Goal: Task Accomplishment & Management: Manage account settings

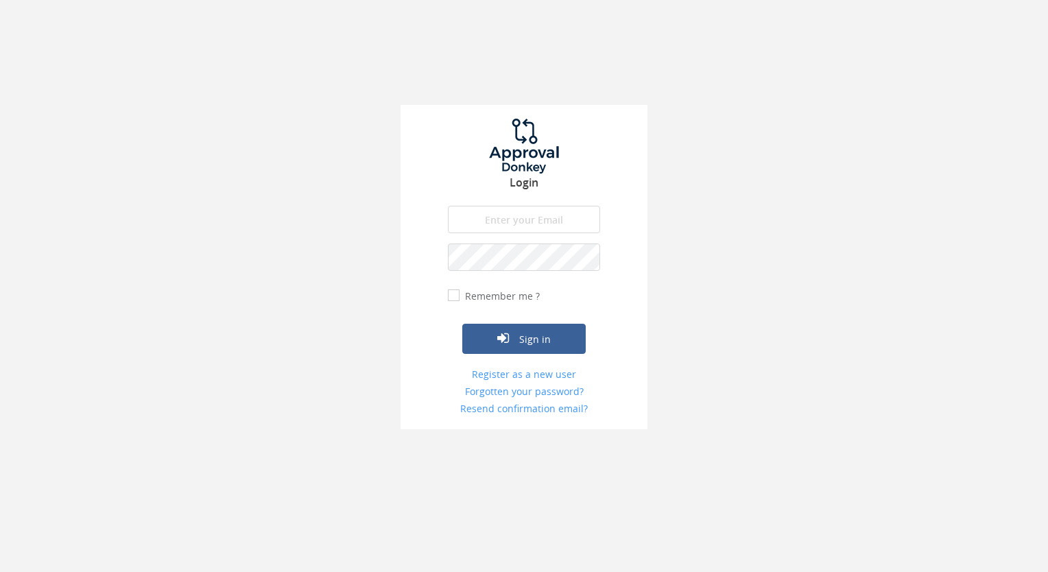
type input "[EMAIL_ADDRESS][DOMAIN_NAME]"
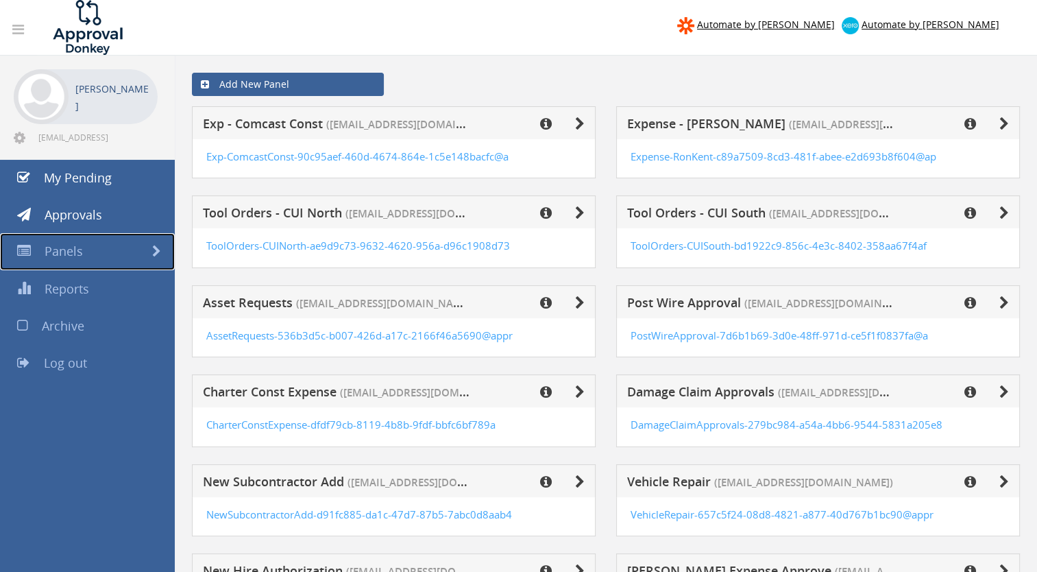
click at [92, 252] on link "Panels" at bounding box center [87, 251] width 175 height 37
click at [156, 248] on span at bounding box center [156, 251] width 9 height 12
click at [57, 247] on span "Panels" at bounding box center [64, 251] width 38 height 16
click at [83, 210] on span "Approvals" at bounding box center [74, 214] width 58 height 16
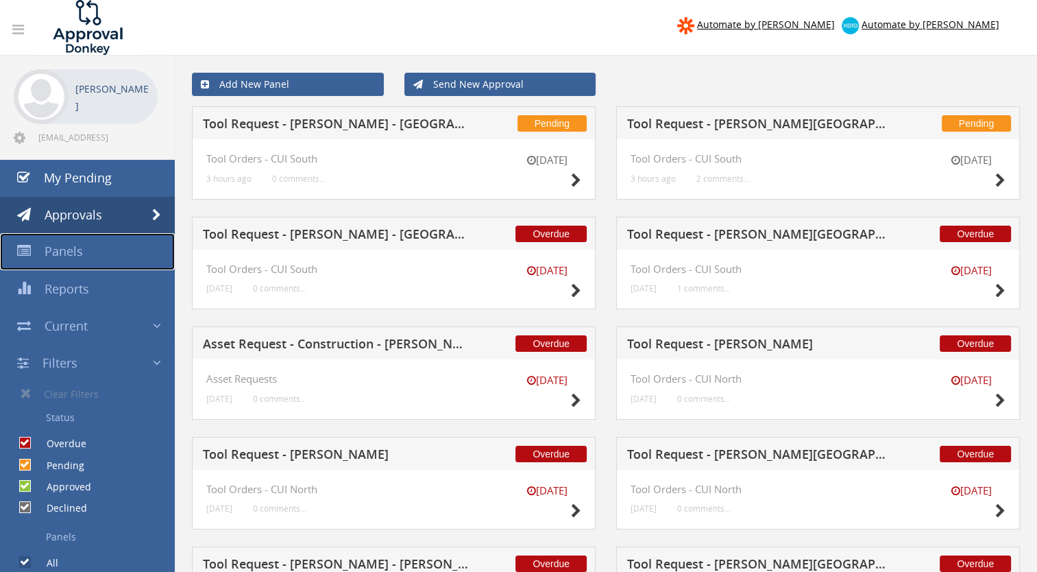
click at [72, 251] on span "Panels" at bounding box center [64, 251] width 38 height 16
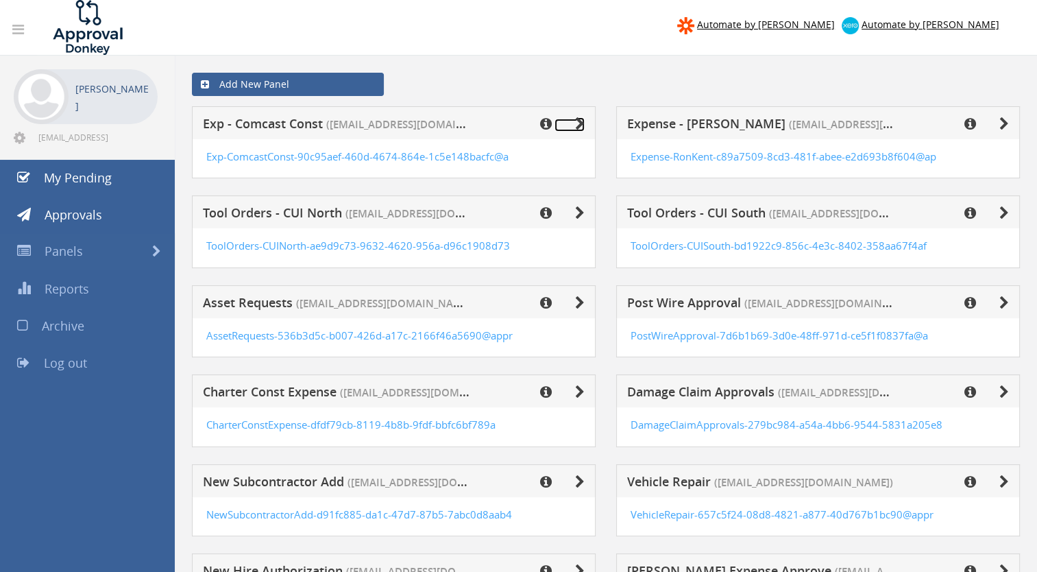
click at [579, 121] on icon at bounding box center [580, 124] width 10 height 14
click at [545, 118] on icon at bounding box center [546, 124] width 12 height 14
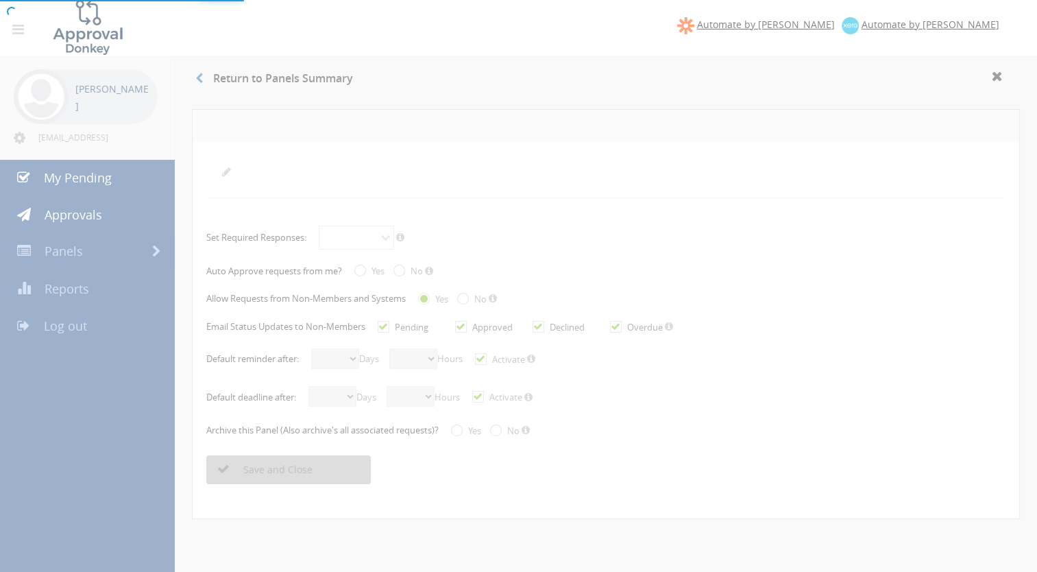
radio input "true"
checkbox input "true"
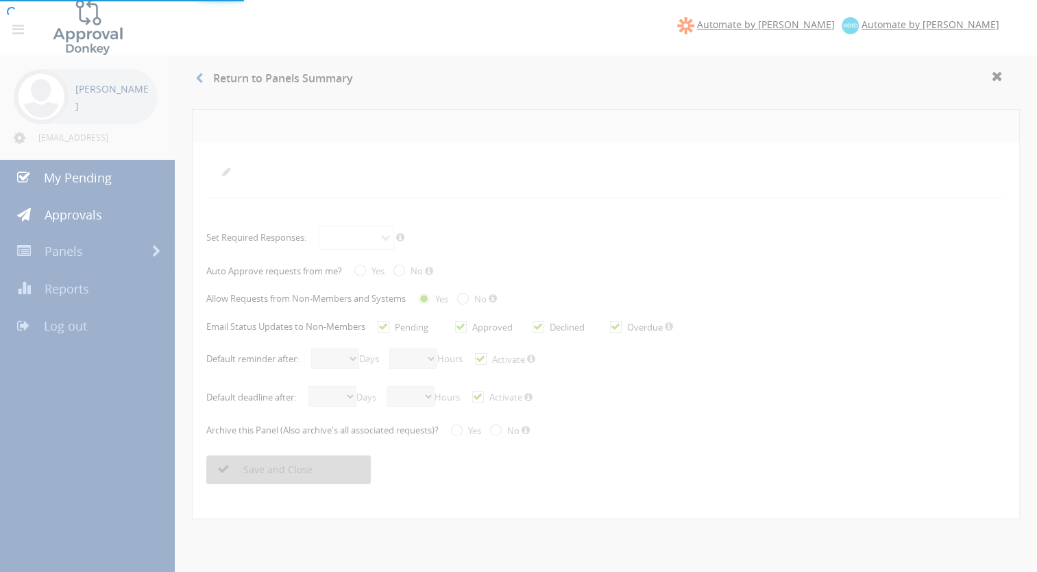
checkbox input "true"
select select "number:1"
select select "number:0"
checkbox input "true"
select select "number:2"
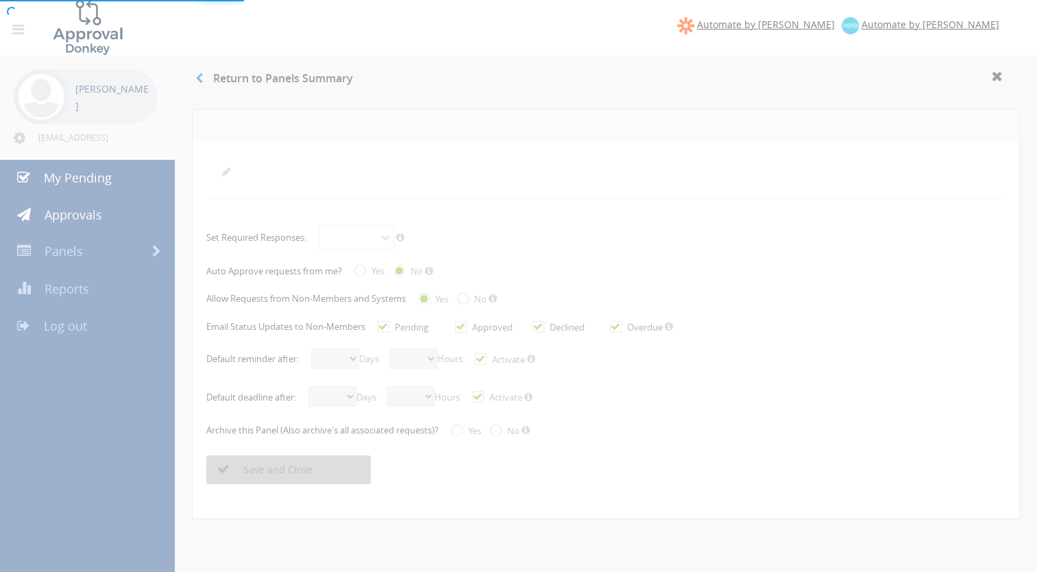
select select "number:0"
checkbox input "true"
radio input "true"
select select "number:0"
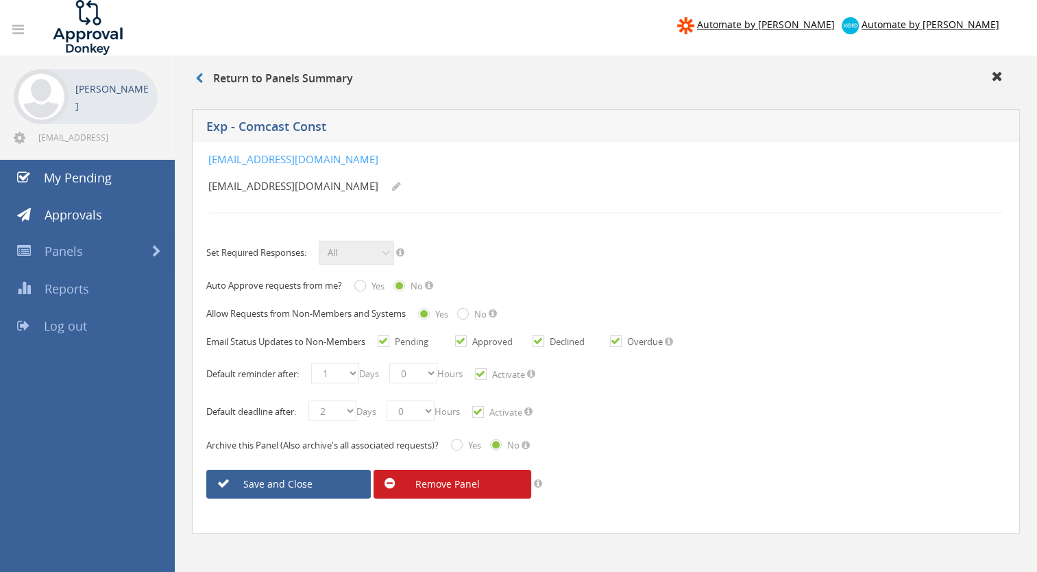
click at [462, 482] on link "Remove Panel" at bounding box center [453, 484] width 158 height 29
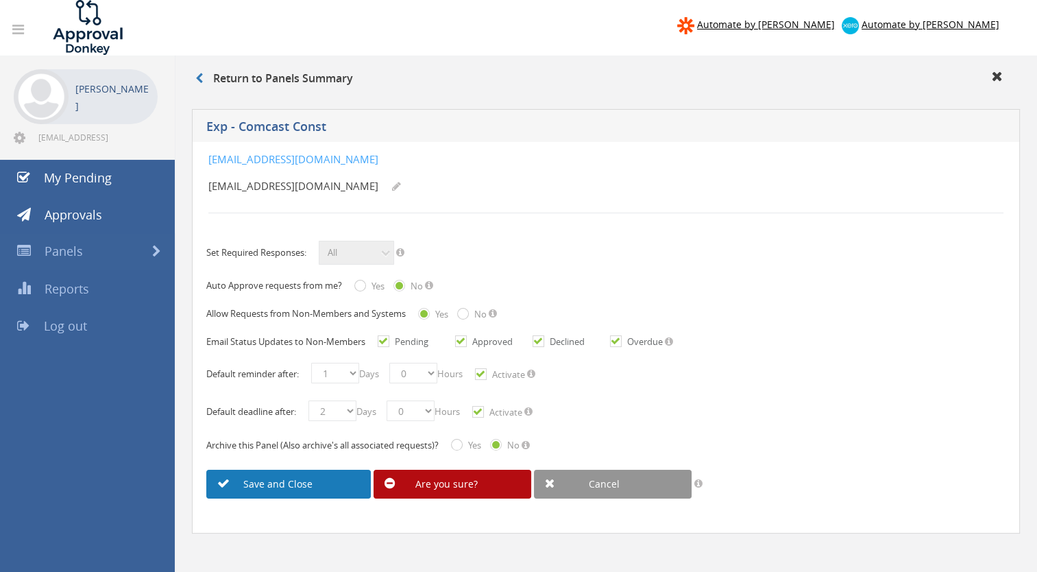
click at [291, 486] on link "Save and Close" at bounding box center [288, 484] width 165 height 29
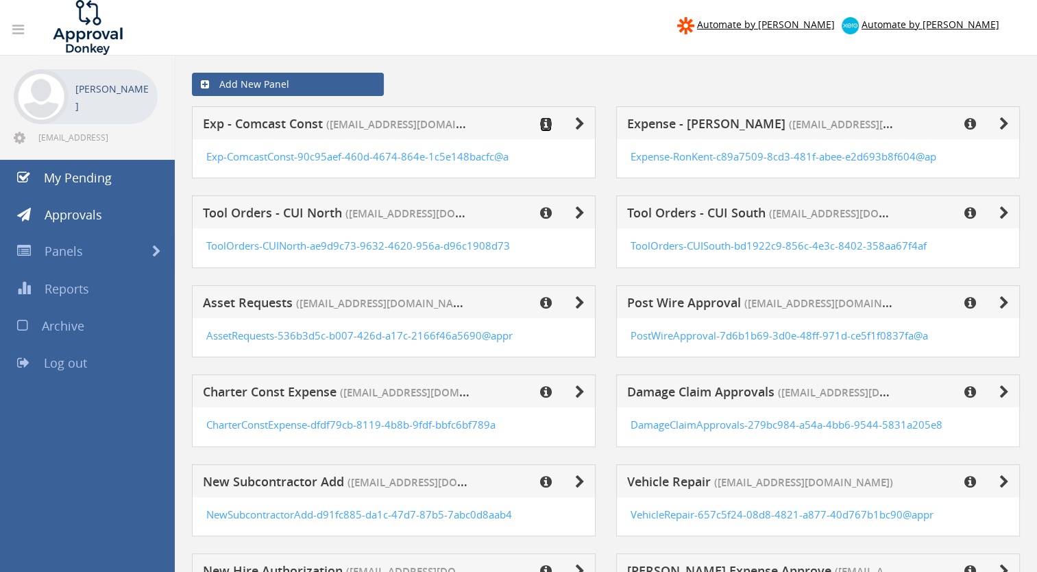
click at [546, 122] on icon at bounding box center [546, 124] width 12 height 14
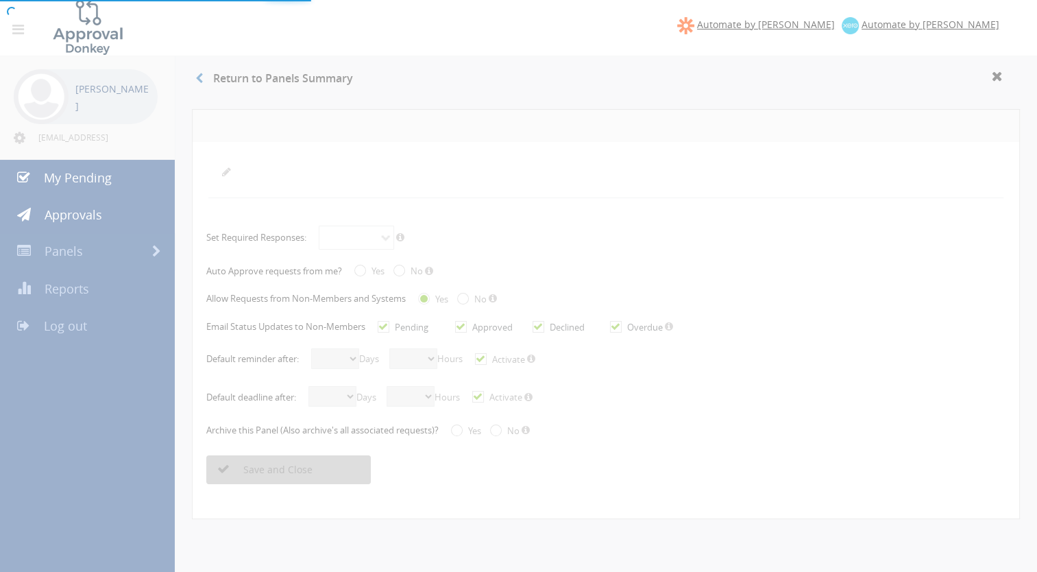
radio input "true"
checkbox input "true"
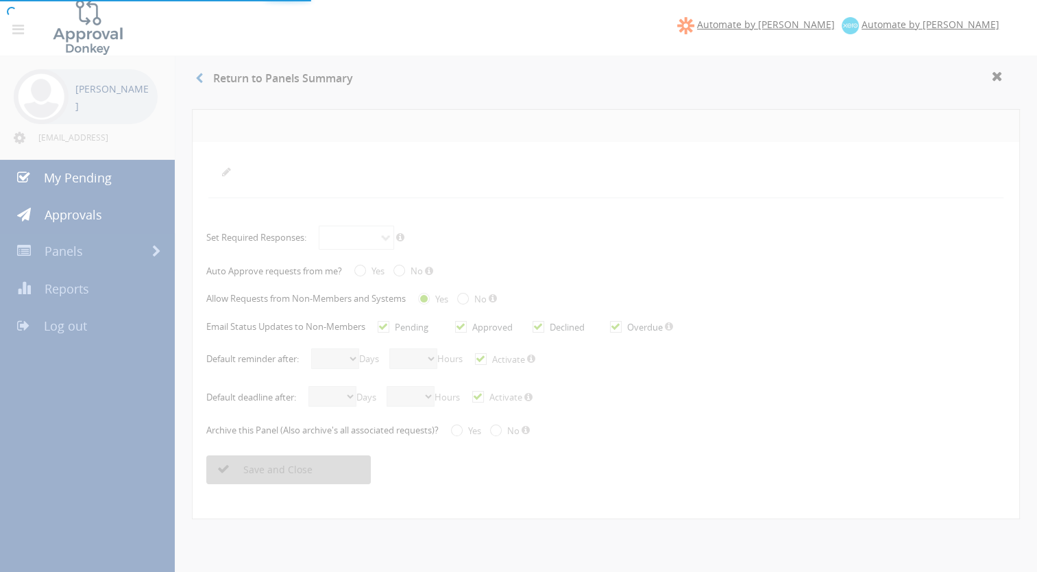
checkbox input "true"
select select "number:1"
select select "number:0"
checkbox input "true"
select select "number:2"
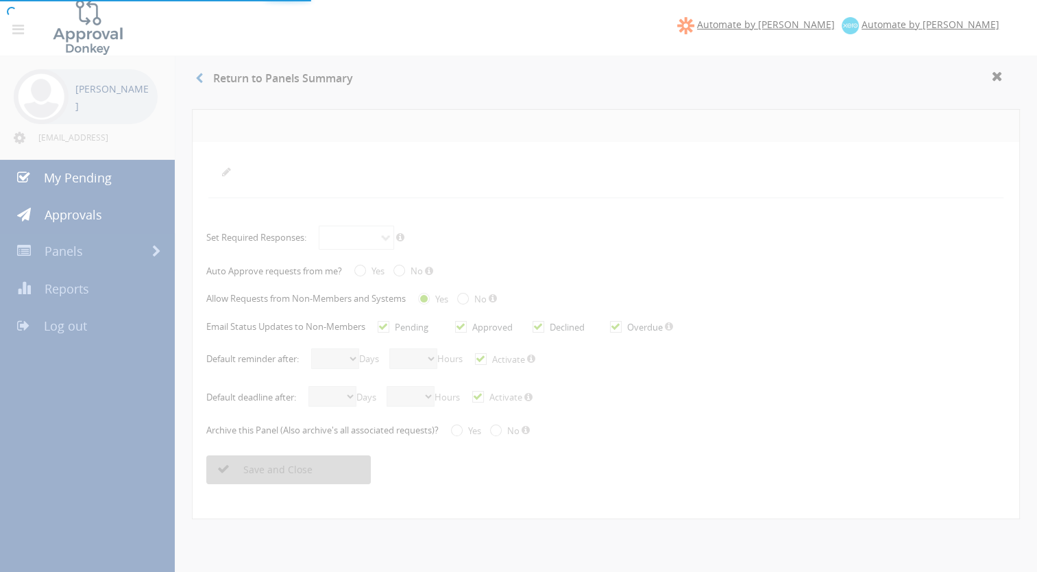
select select "number:0"
checkbox input "true"
radio input "true"
select select "number:0"
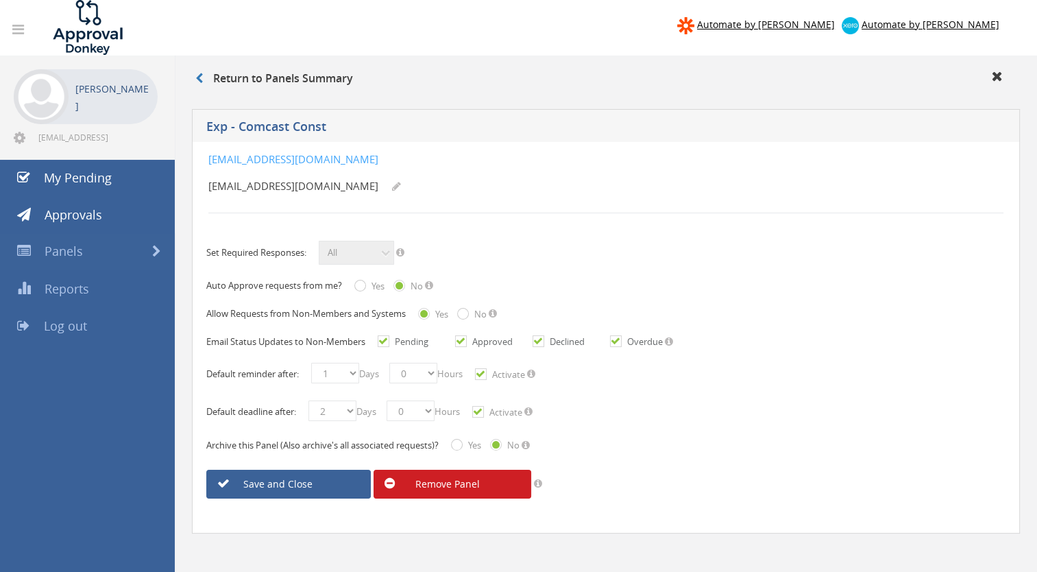
click at [445, 483] on link "Remove Panel" at bounding box center [453, 484] width 158 height 29
click at [435, 479] on link "Are you sure?" at bounding box center [453, 484] width 158 height 29
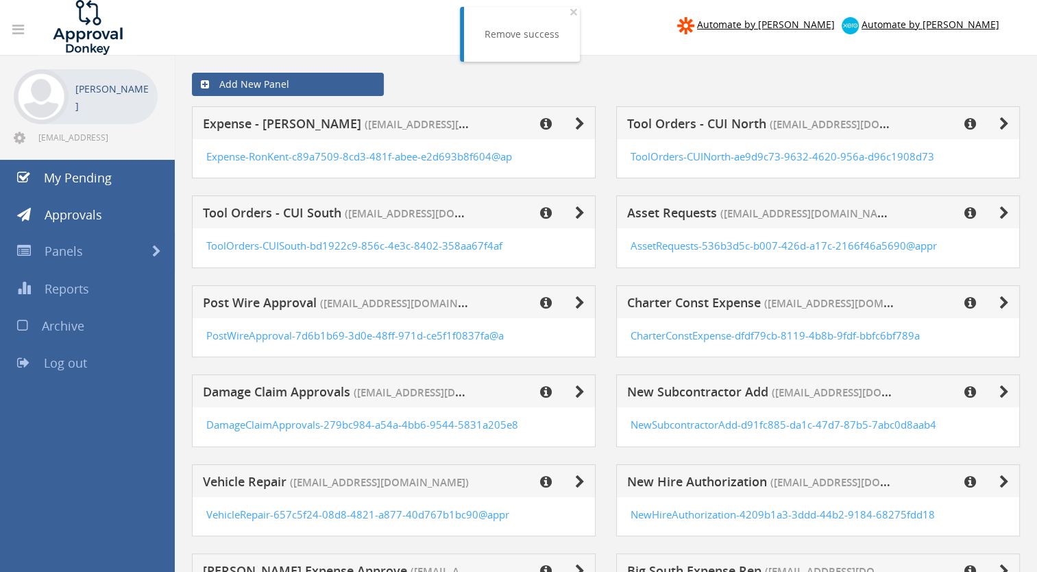
click at [442, 123] on h5 "Expense - Ron Kent (edkeeley@cuicable.net)" at bounding box center [336, 125] width 267 height 17
drag, startPoint x: 548, startPoint y: 123, endPoint x: 537, endPoint y: 129, distance: 12.6
click at [547, 123] on icon at bounding box center [546, 124] width 12 height 14
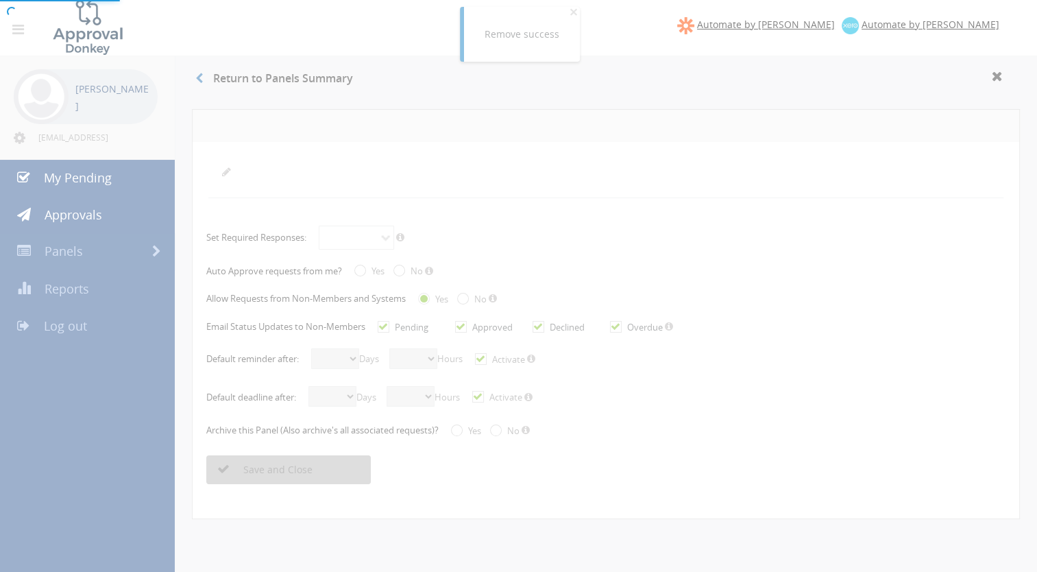
radio input "true"
checkbox input "true"
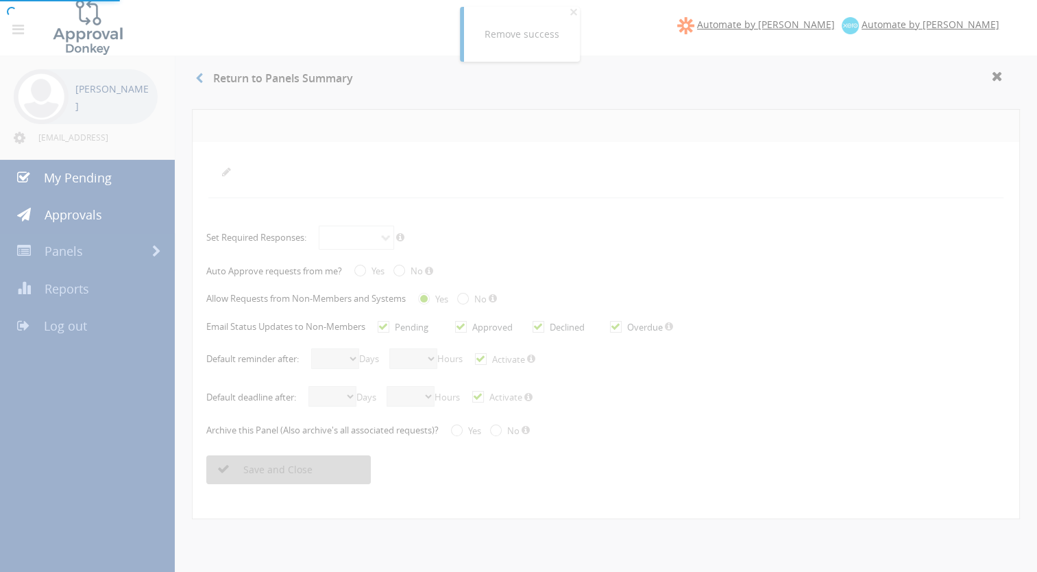
checkbox input "true"
select select "number:1"
select select "number:0"
checkbox input "true"
select select "number:1"
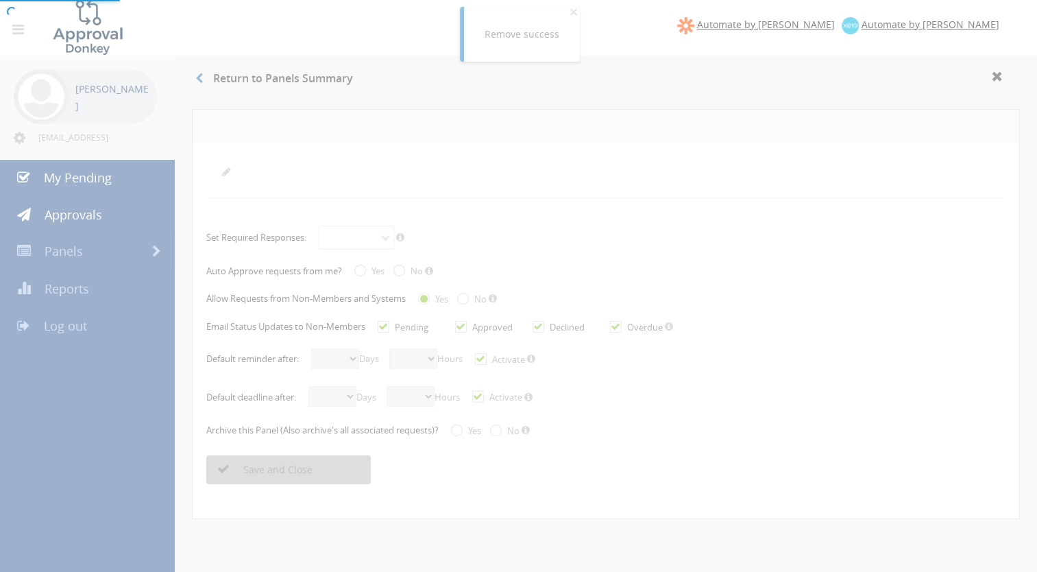
select select "number:0"
checkbox input "true"
radio input "true"
select select "number:0"
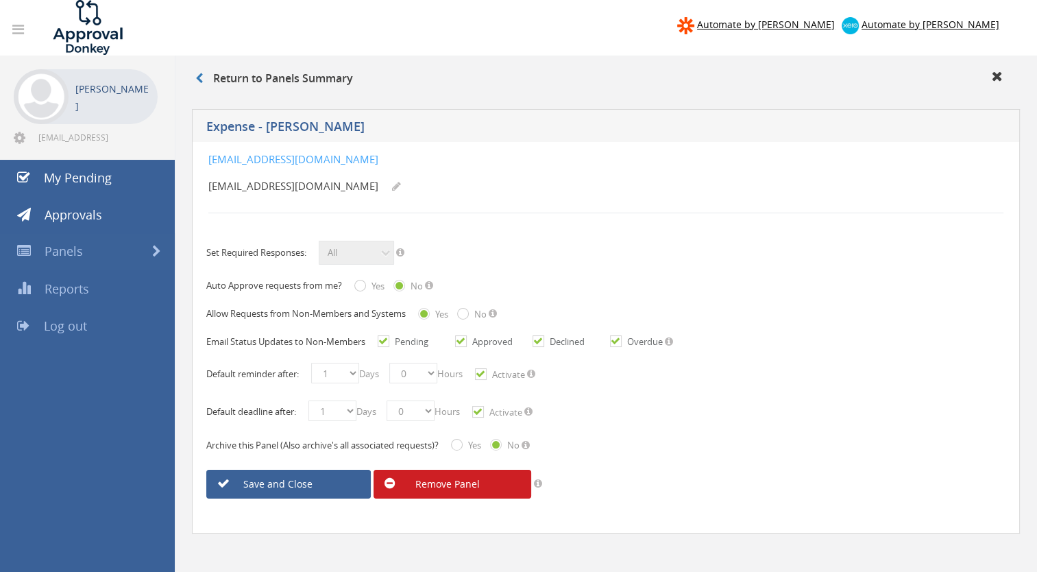
click at [456, 483] on link "Remove Panel" at bounding box center [453, 484] width 158 height 29
click at [456, 476] on link "Are you sure?" at bounding box center [453, 484] width 158 height 29
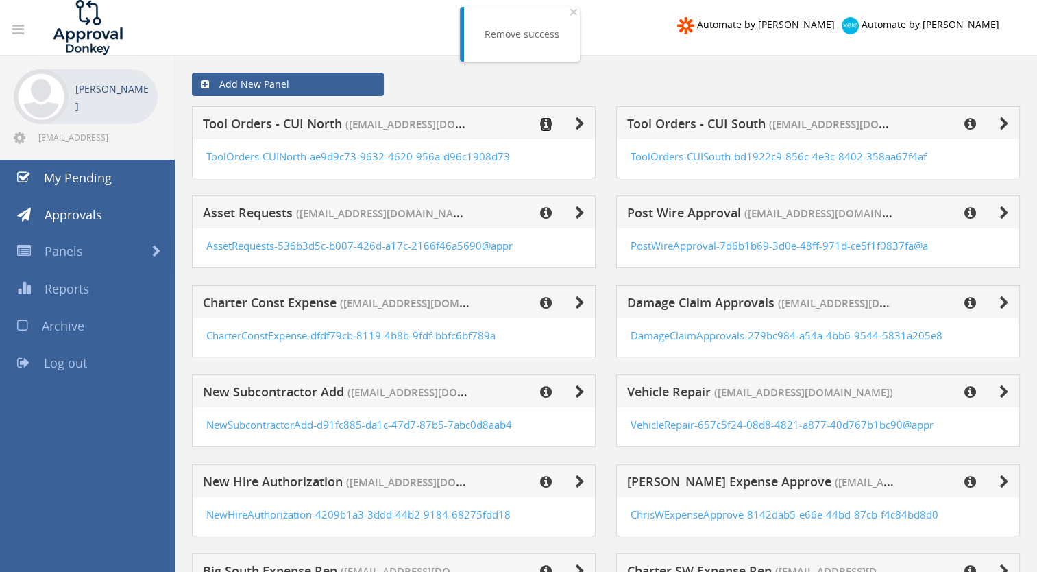
click at [548, 121] on icon at bounding box center [546, 124] width 12 height 14
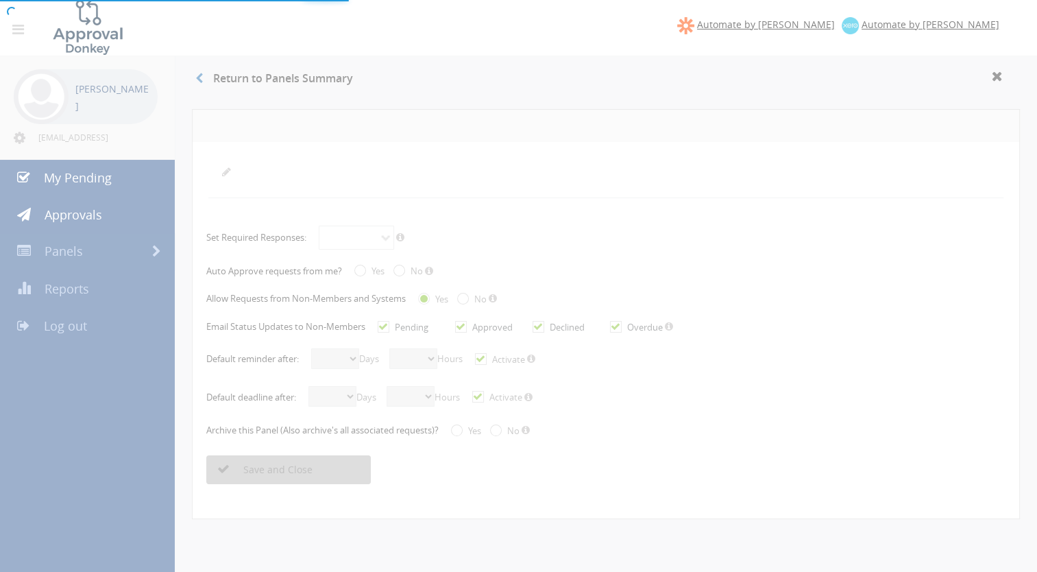
radio input "true"
checkbox input "true"
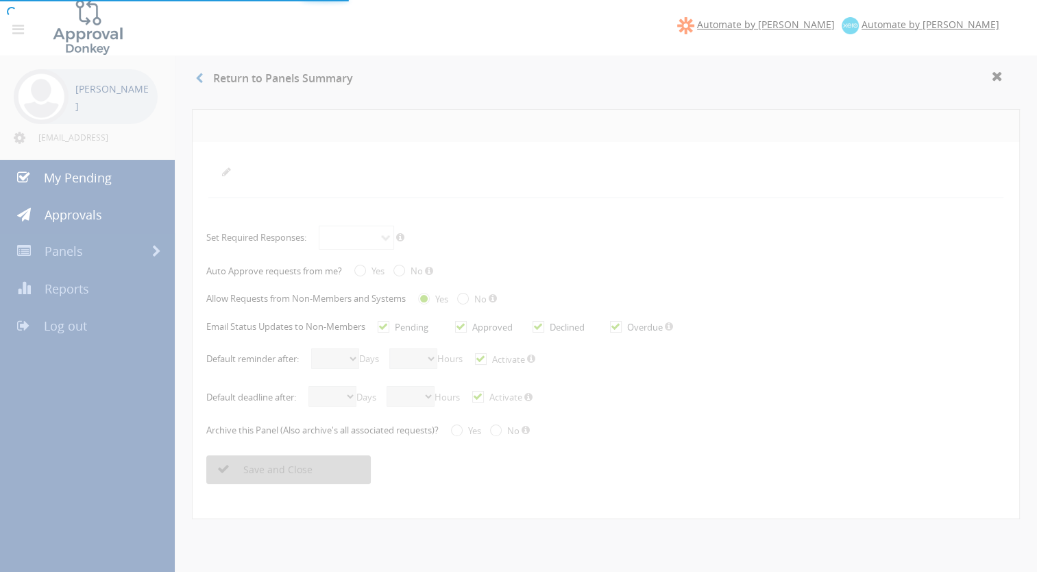
checkbox input "true"
select select "number:1"
select select "number:0"
checkbox input "true"
select select "number:1"
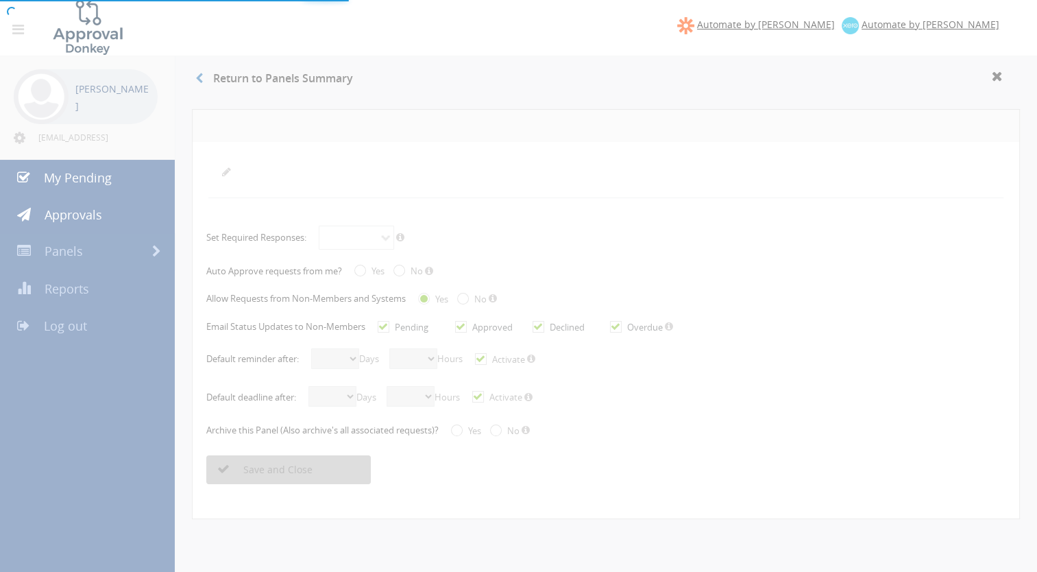
select select "number:0"
checkbox input "true"
radio input "true"
select select "number:0"
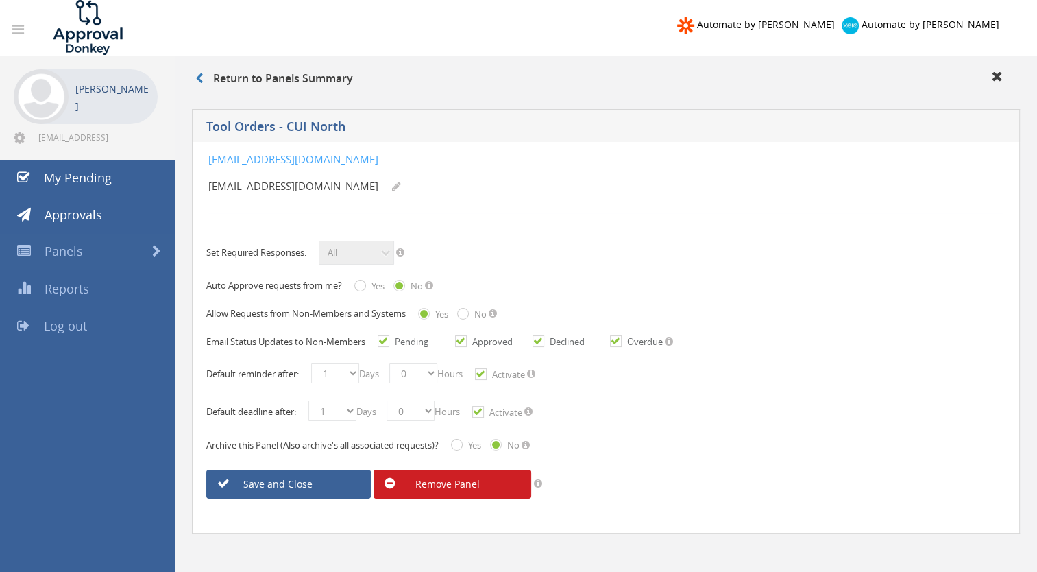
click at [446, 483] on link "Remove Panel" at bounding box center [453, 484] width 158 height 29
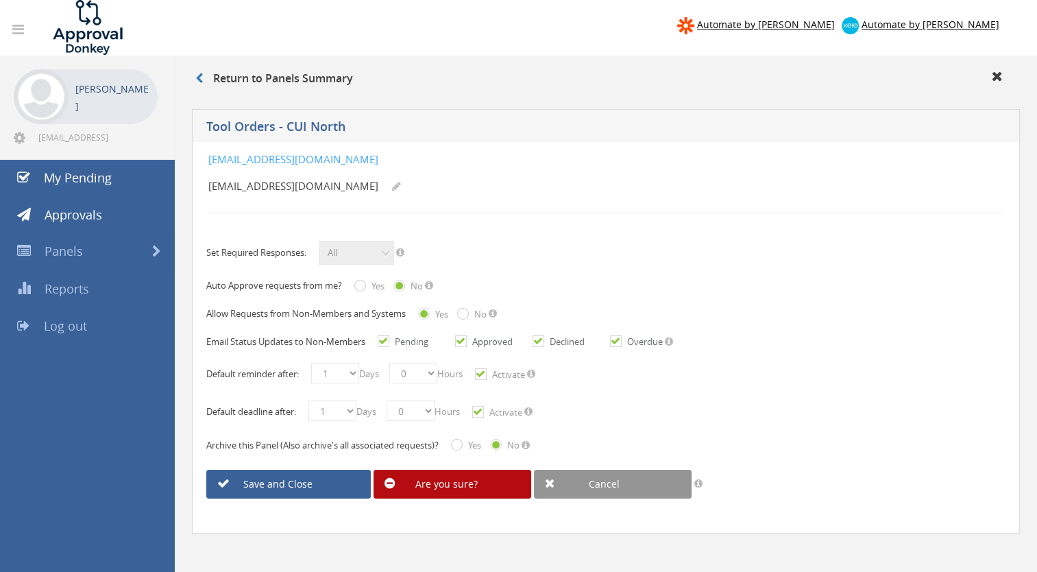
click at [446, 483] on link "Are you sure?" at bounding box center [453, 484] width 158 height 29
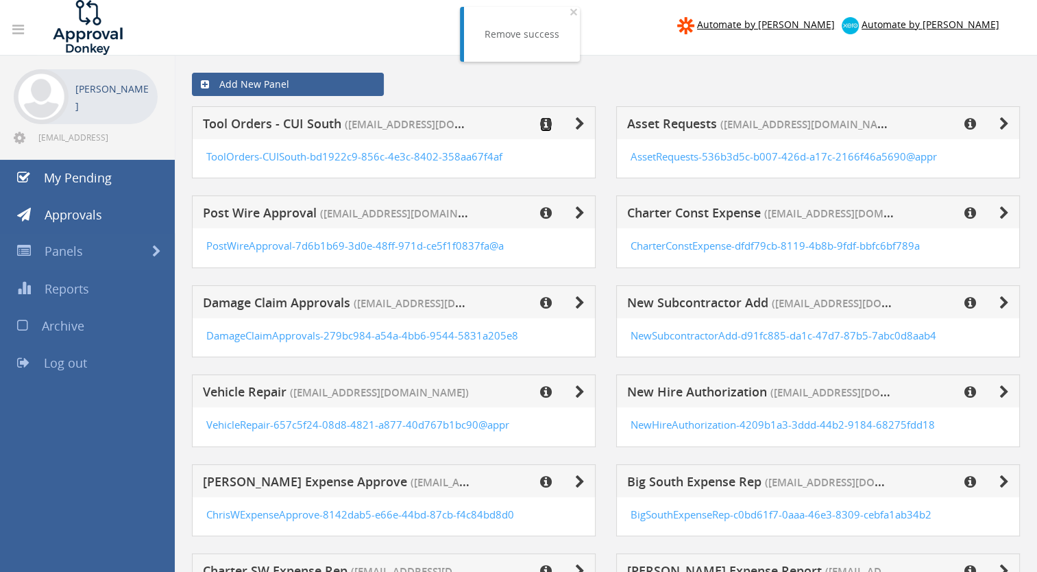
click at [540, 122] on icon at bounding box center [546, 124] width 12 height 14
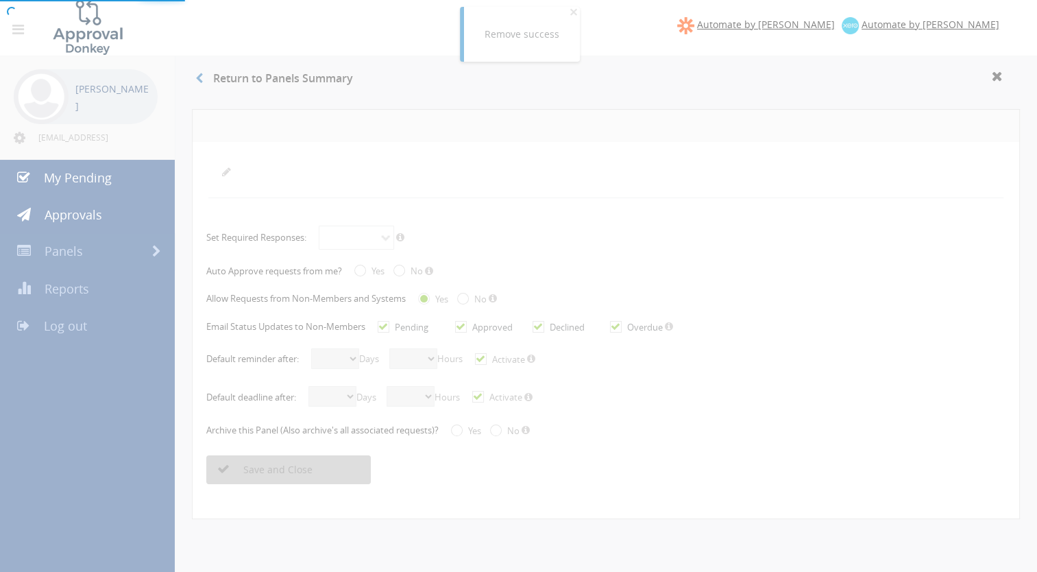
radio input "true"
checkbox input "true"
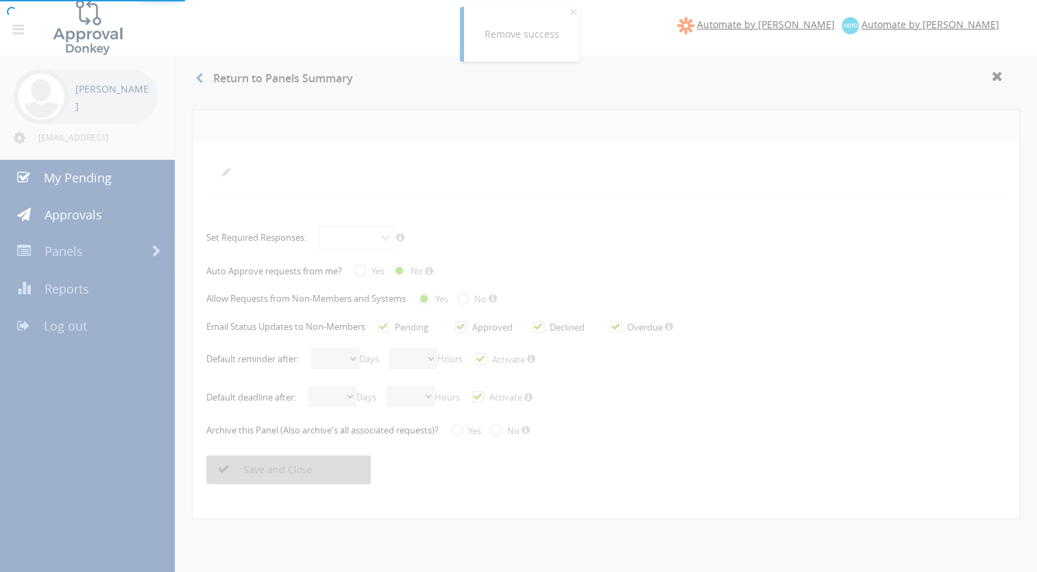
checkbox input "true"
select select "number:1"
select select "number:0"
checkbox input "true"
select select "number:1"
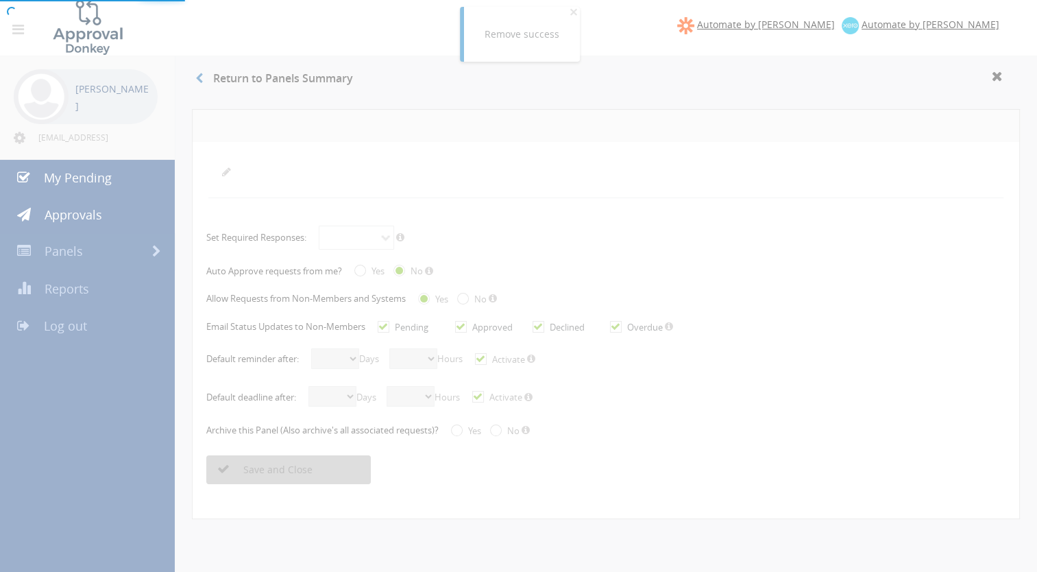
select select "number:0"
checkbox input "true"
radio input "true"
select select "number:0"
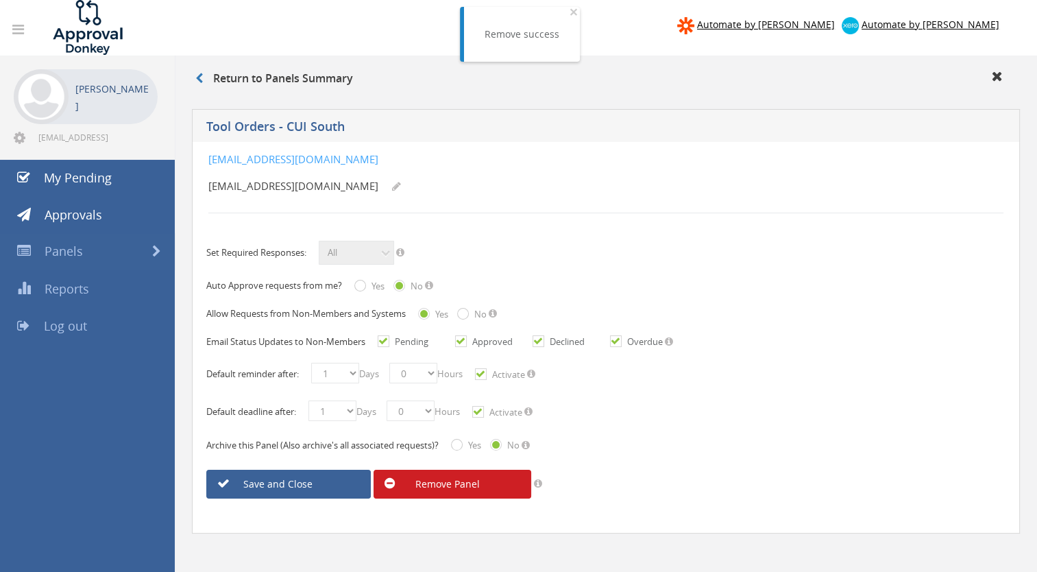
click at [452, 481] on link "Remove Panel" at bounding box center [453, 484] width 158 height 29
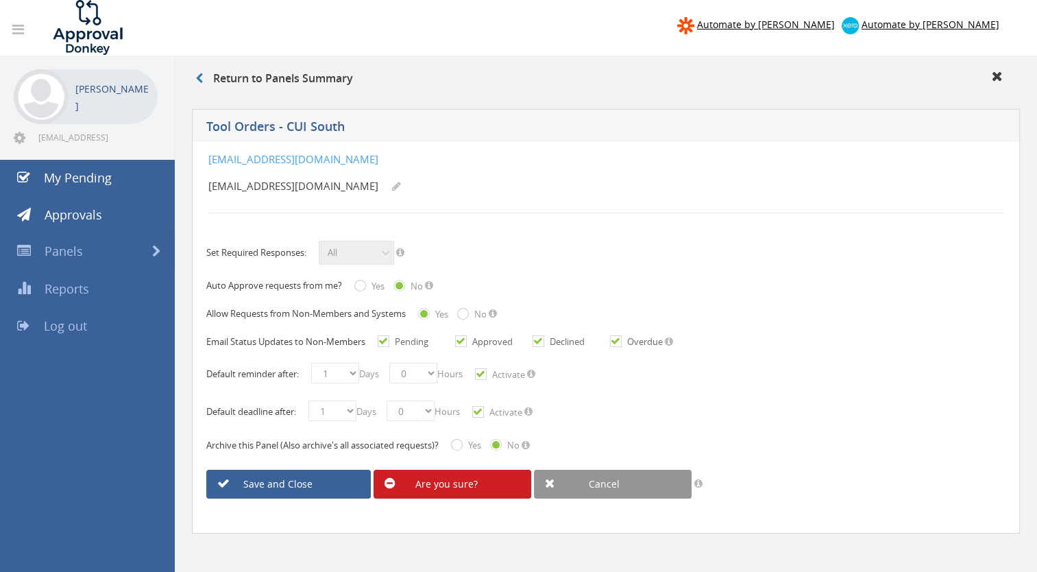
click at [470, 479] on link "Are you sure?" at bounding box center [453, 484] width 158 height 29
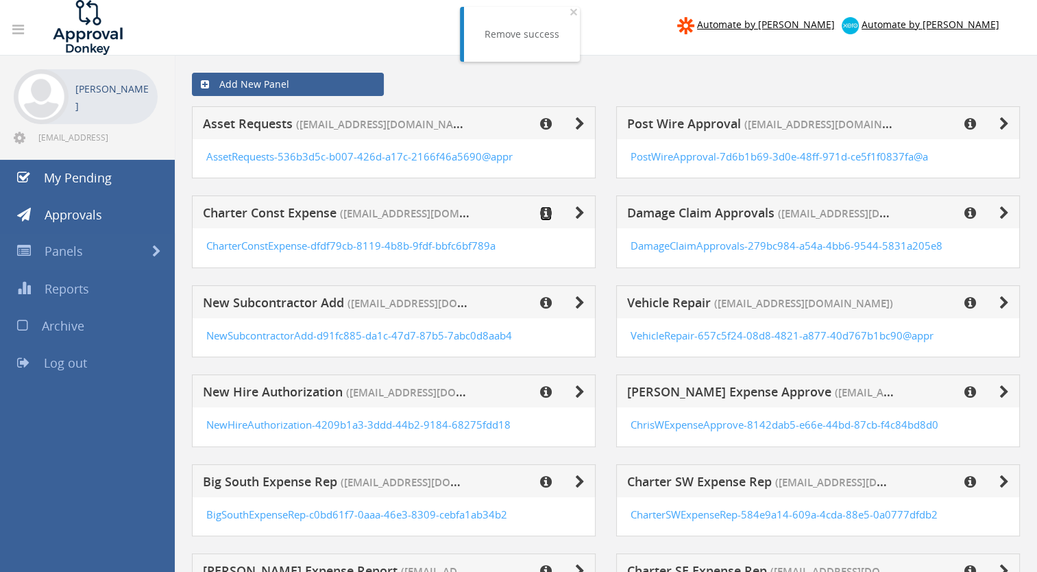
click at [546, 211] on icon at bounding box center [546, 213] width 12 height 14
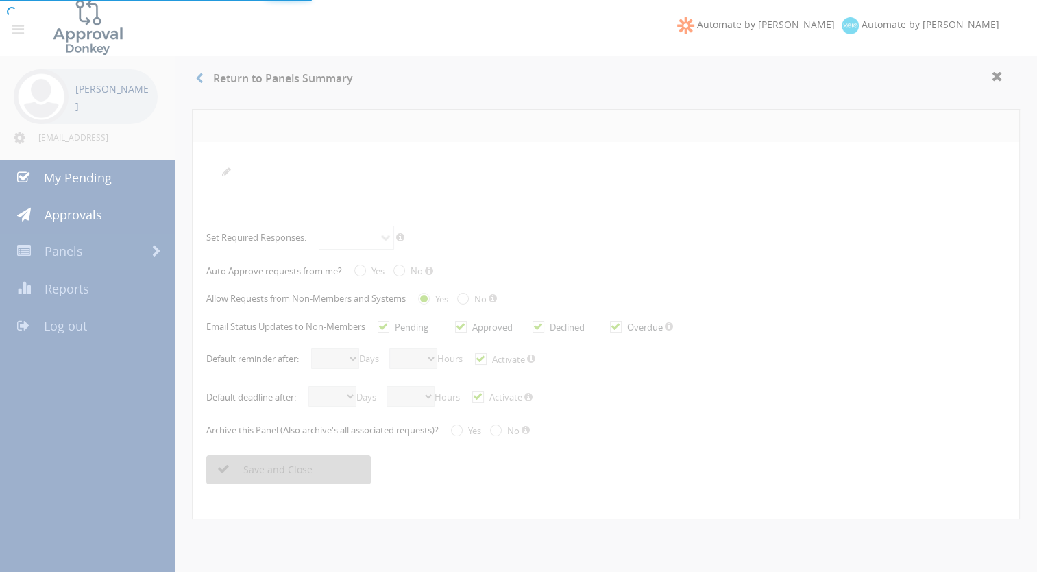
radio input "true"
checkbox input "true"
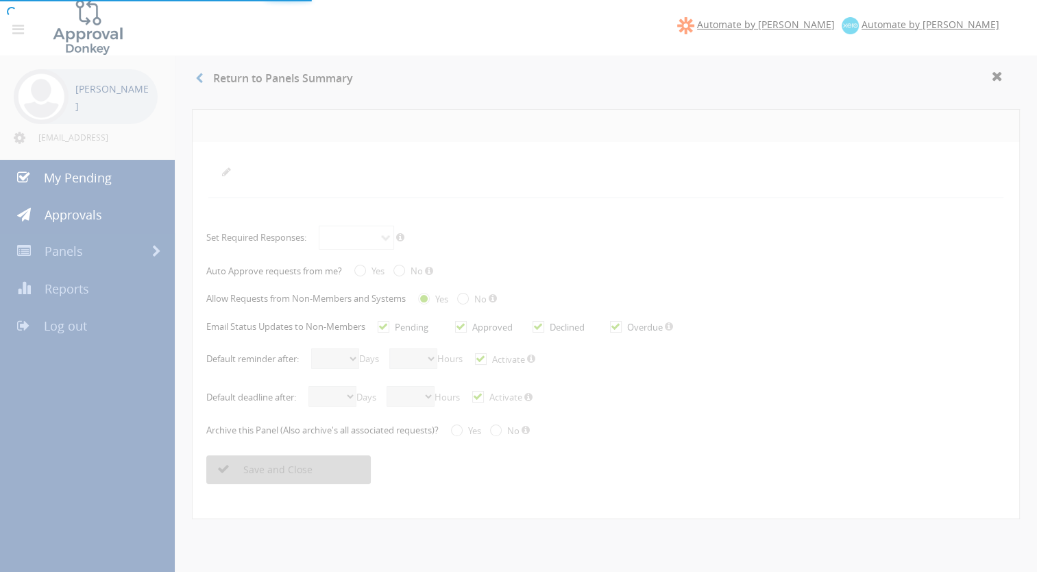
checkbox input "true"
select select "number:1"
select select "number:0"
checkbox input "true"
select select "number:2"
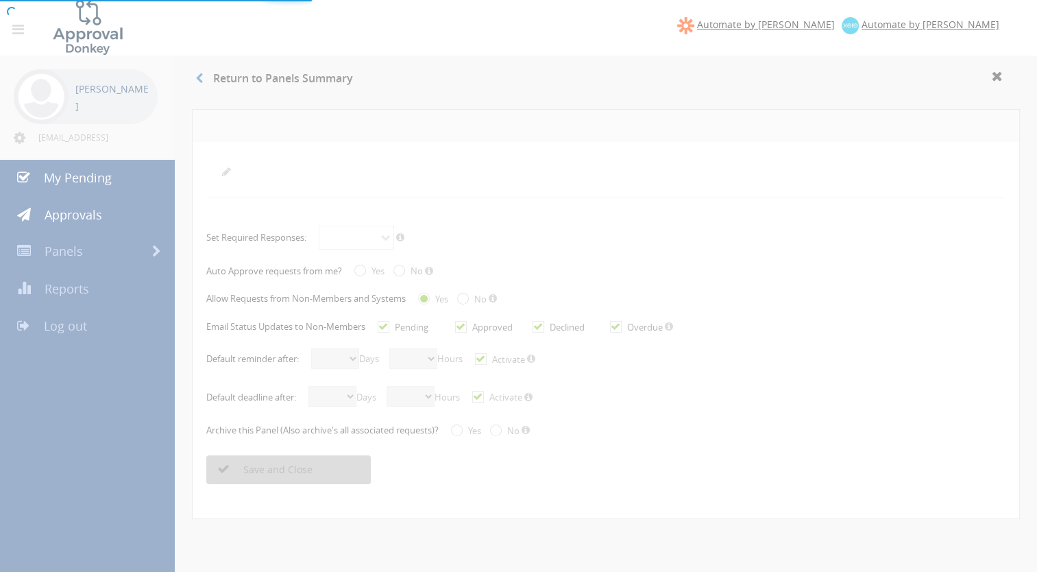
select select "number:0"
checkbox input "true"
radio input "true"
select select "number:0"
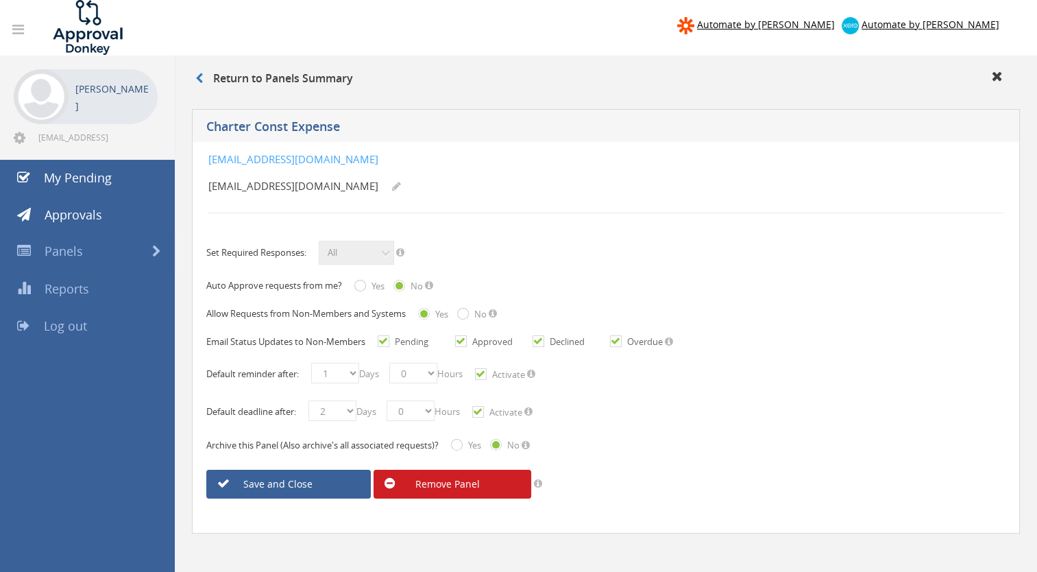
click at [417, 486] on link "Remove Panel" at bounding box center [453, 484] width 158 height 29
click at [447, 485] on link "Are you sure?" at bounding box center [453, 484] width 158 height 29
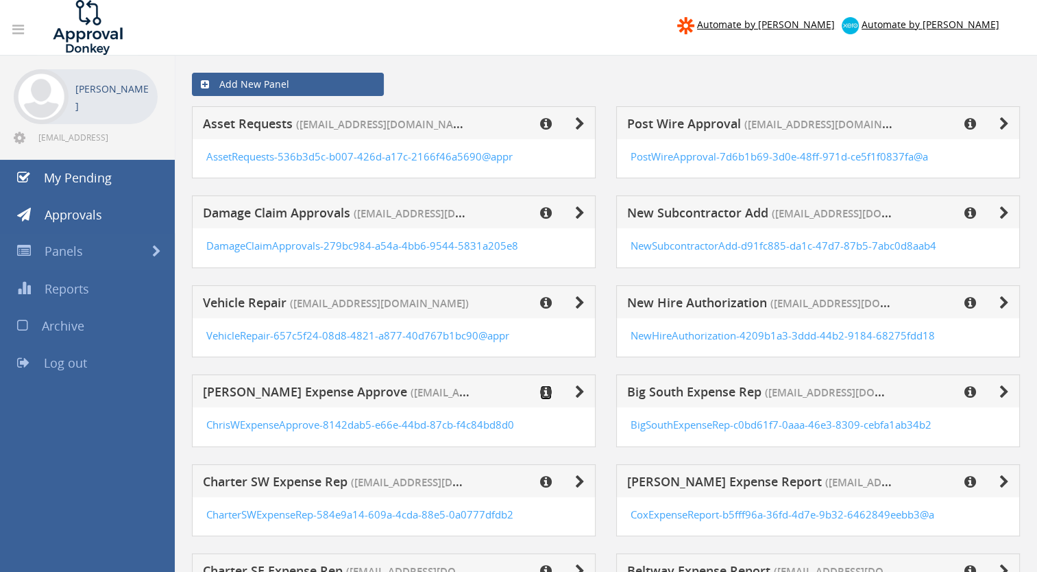
click at [544, 393] on icon at bounding box center [546, 392] width 12 height 14
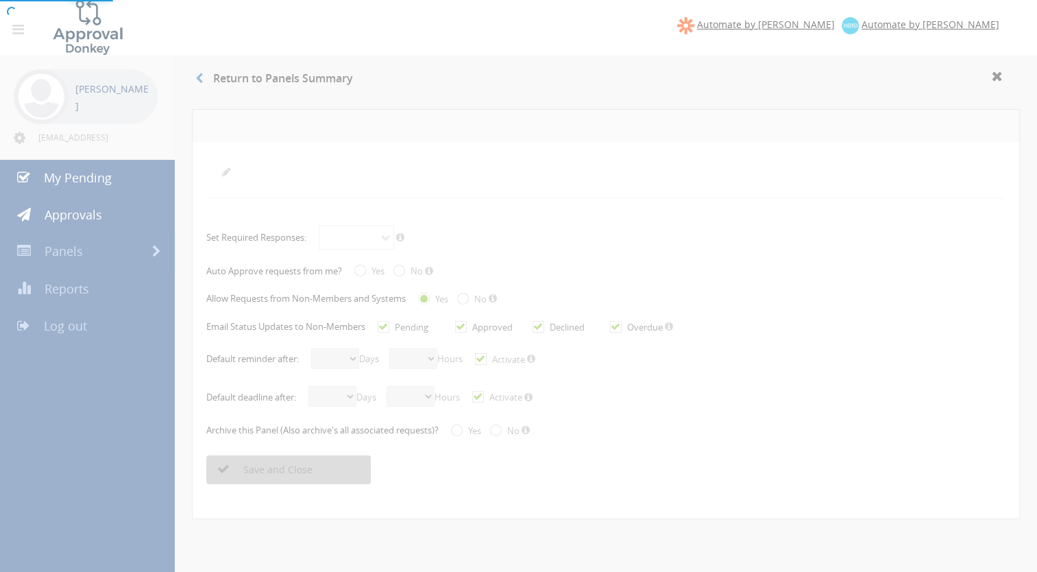
radio input "true"
checkbox input "true"
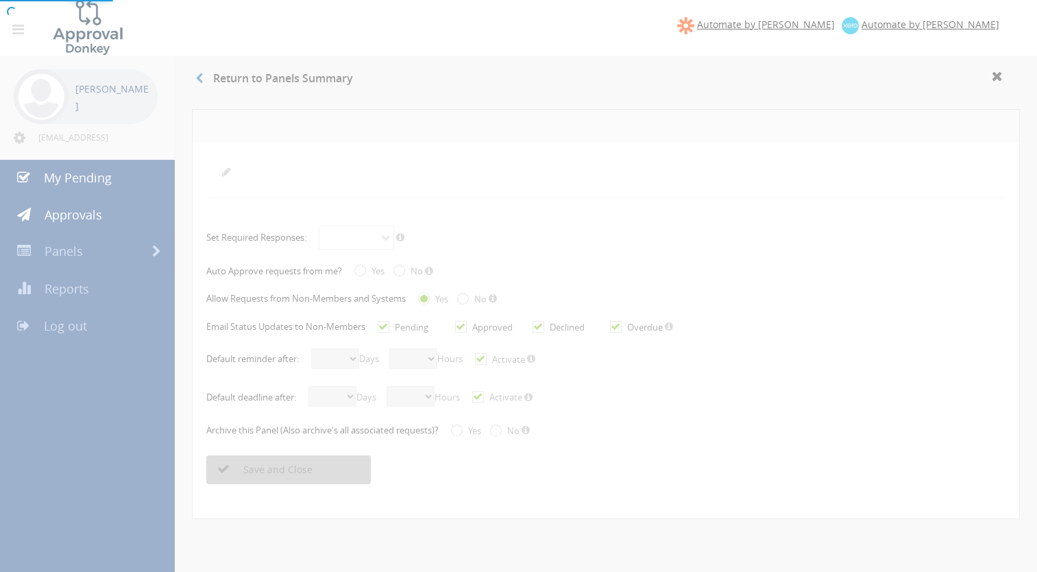
checkbox input "true"
select select "number:2"
select select "number:0"
checkbox input "true"
select select "number:3"
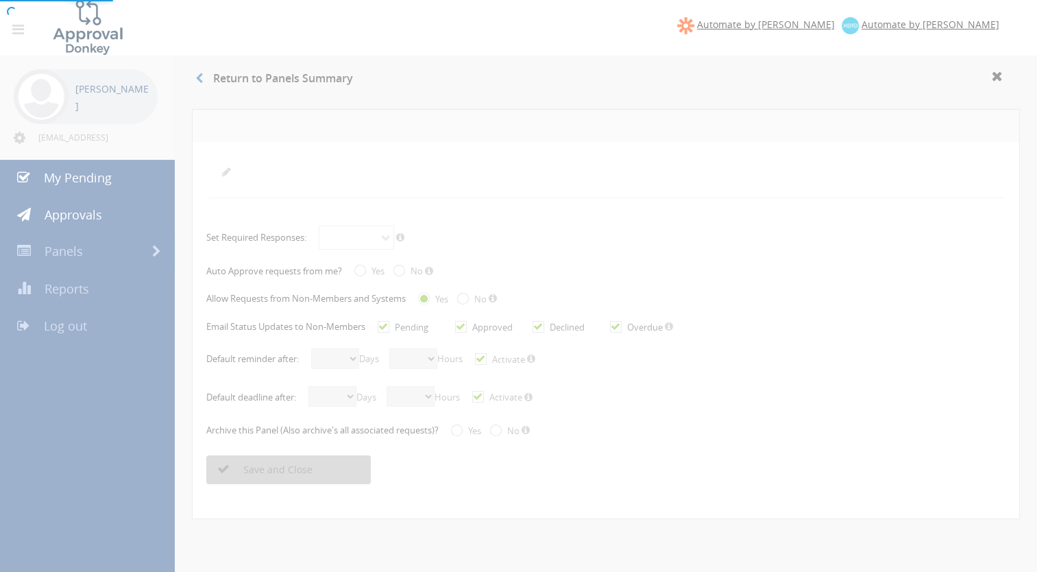
select select "number:0"
checkbox input "true"
radio input "true"
select select "number:0"
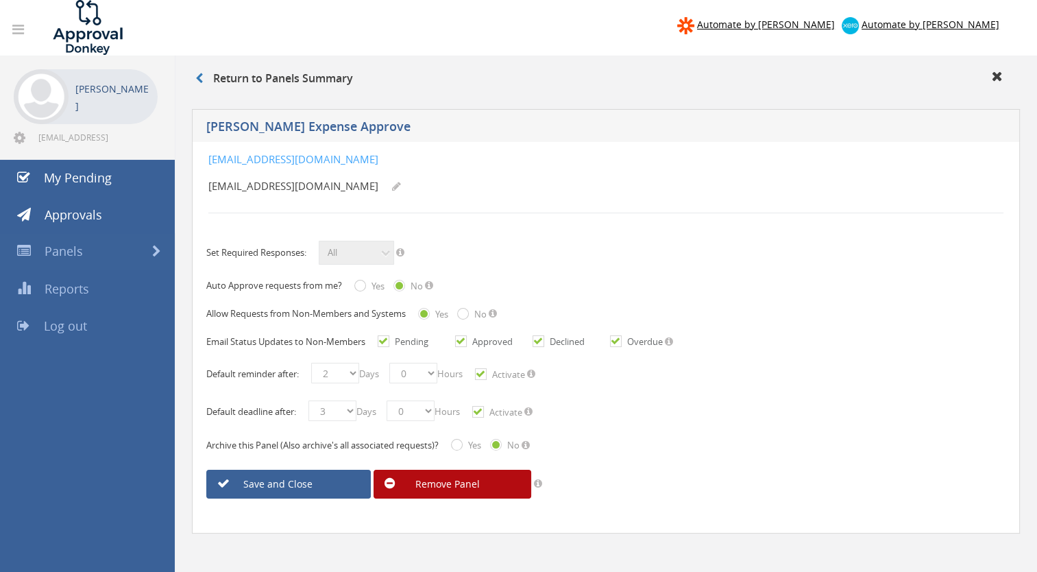
click at [437, 482] on link "Remove Panel" at bounding box center [453, 484] width 158 height 29
click at [437, 482] on link "Are you sure?" at bounding box center [453, 484] width 158 height 29
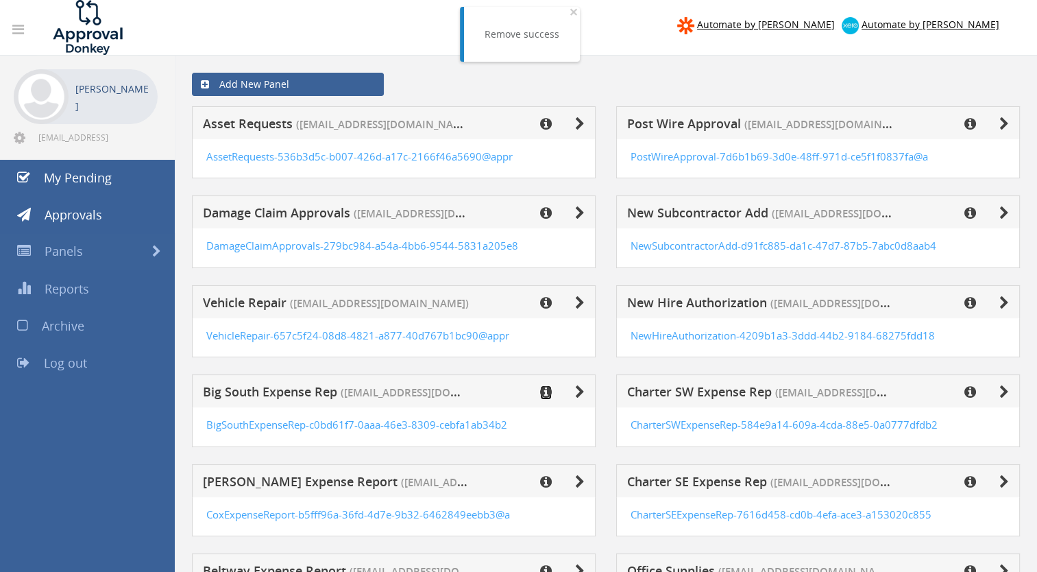
click at [548, 389] on icon at bounding box center [546, 392] width 12 height 14
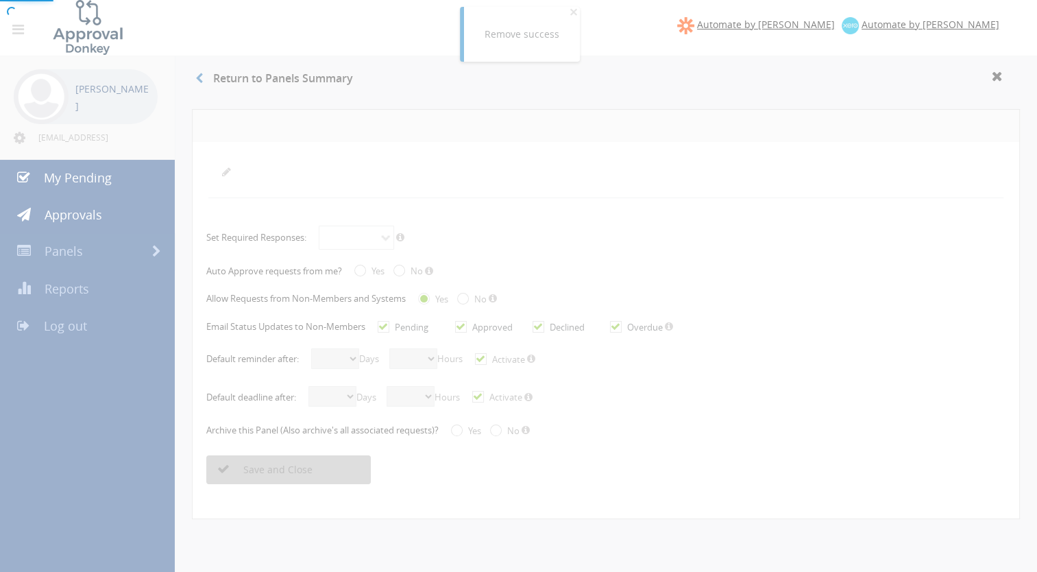
radio input "true"
checkbox input "true"
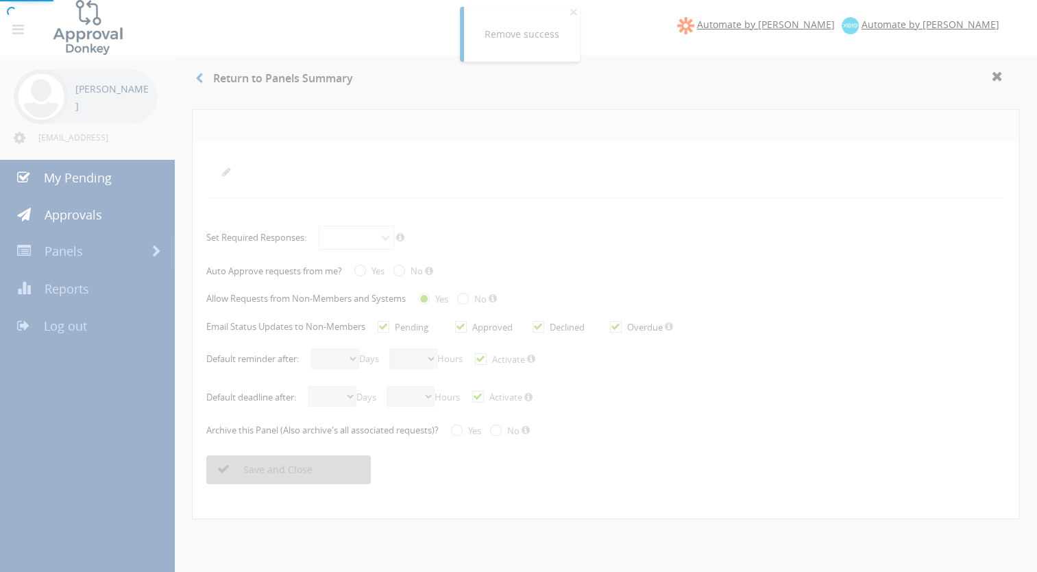
checkbox input "true"
select select "number:2"
select select "number:0"
checkbox input "true"
select select "number:3"
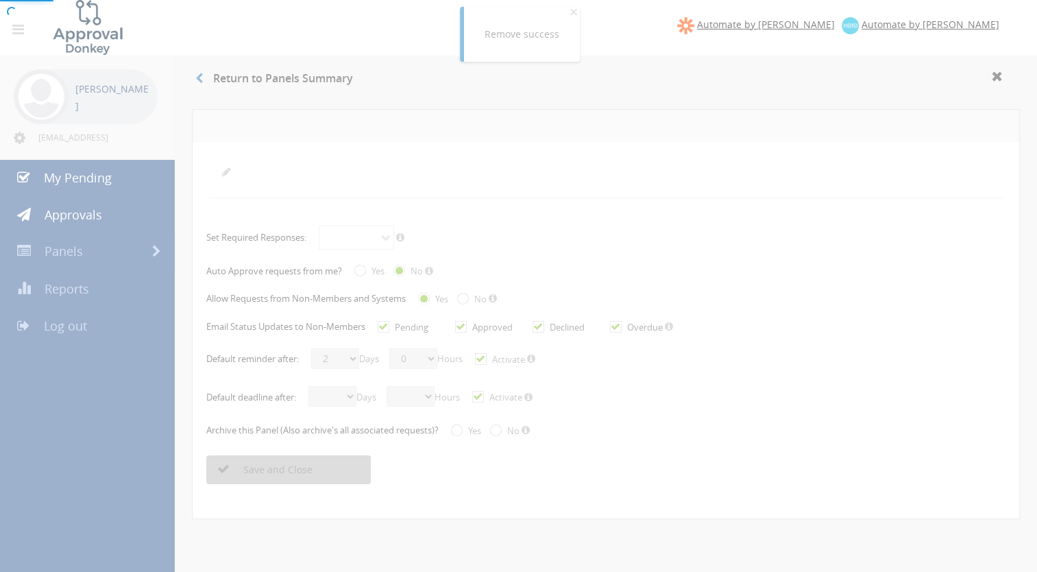
select select "number:0"
checkbox input "true"
radio input "true"
select select "number:0"
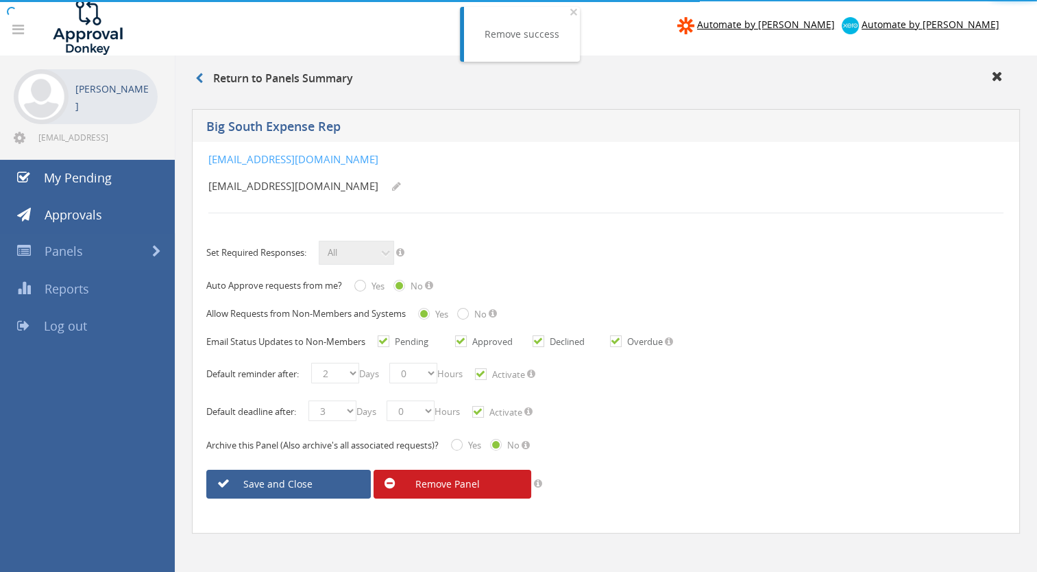
click at [444, 485] on link "Remove Panel" at bounding box center [453, 484] width 158 height 29
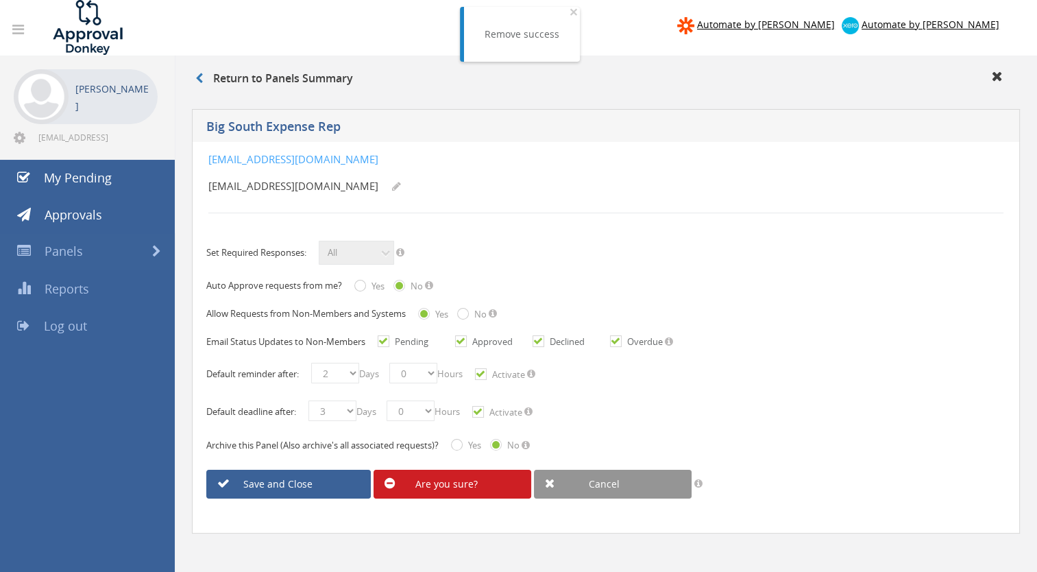
click at [437, 484] on link "Are you sure?" at bounding box center [453, 484] width 158 height 29
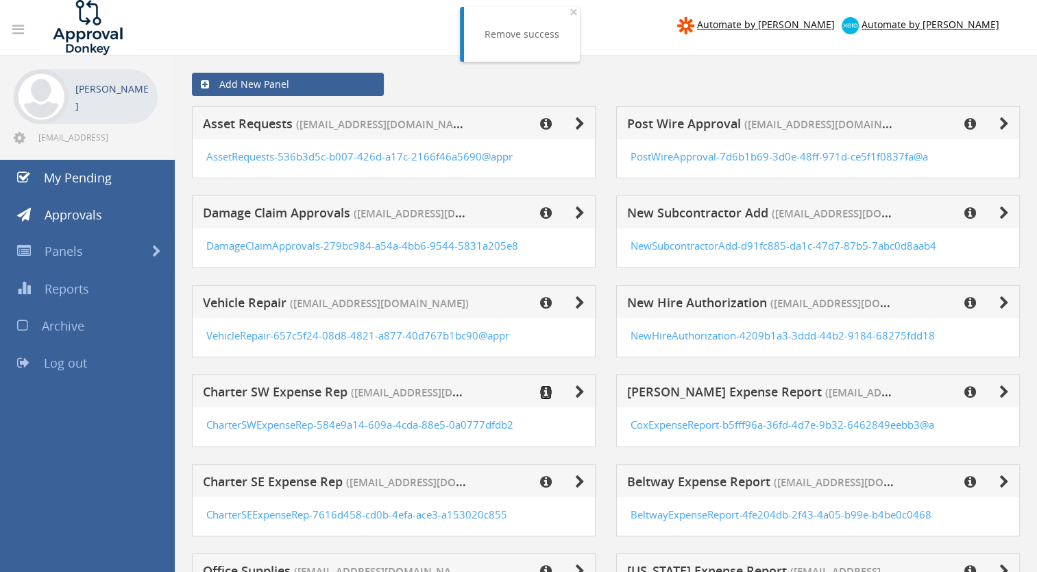
click at [548, 390] on icon at bounding box center [546, 392] width 12 height 14
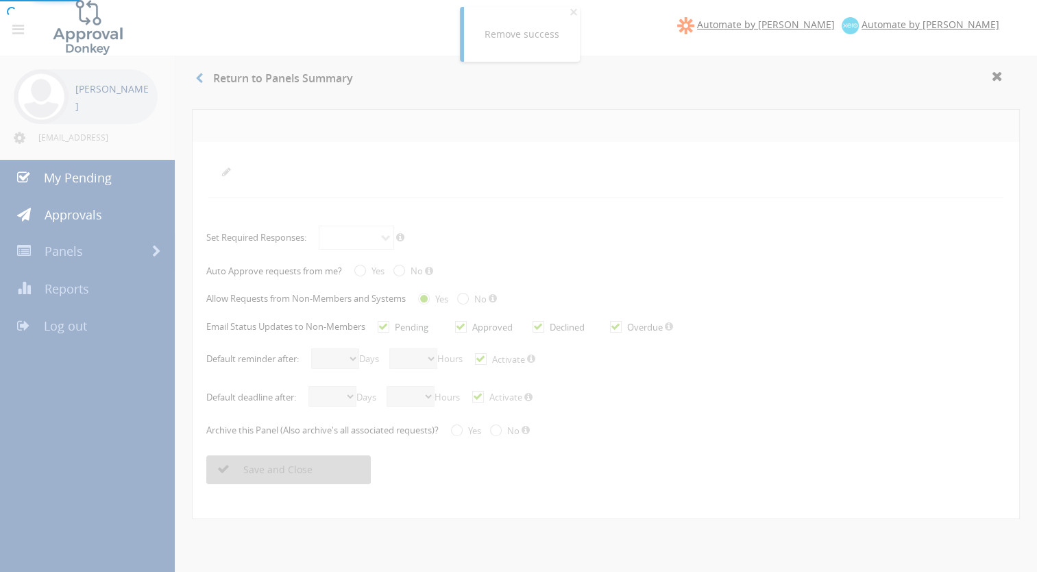
radio input "true"
checkbox input "true"
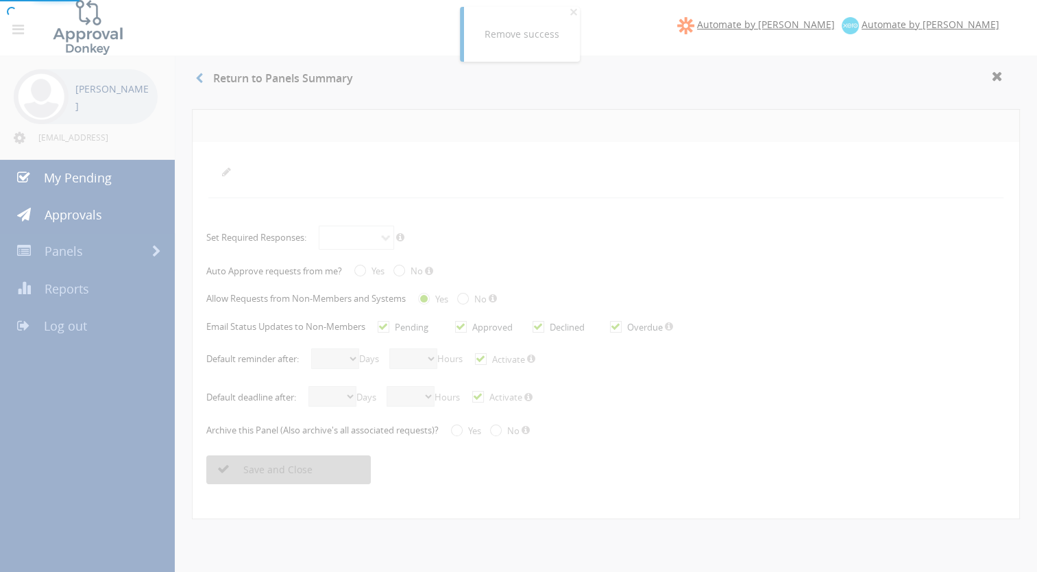
checkbox input "true"
select select "number:2"
select select "number:0"
checkbox input "true"
select select "number:3"
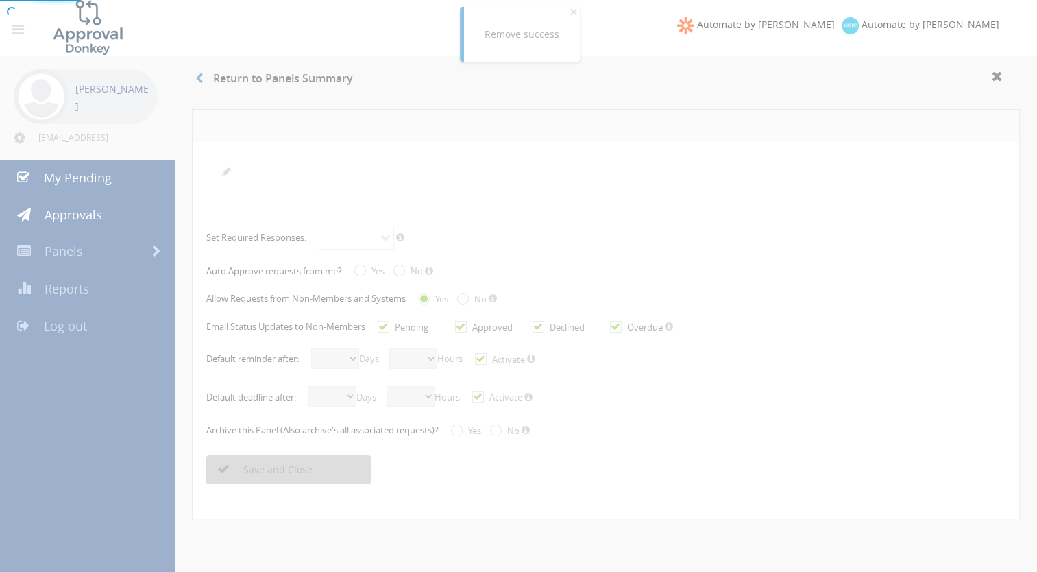
select select "number:0"
checkbox input "true"
radio input "true"
select select "number:0"
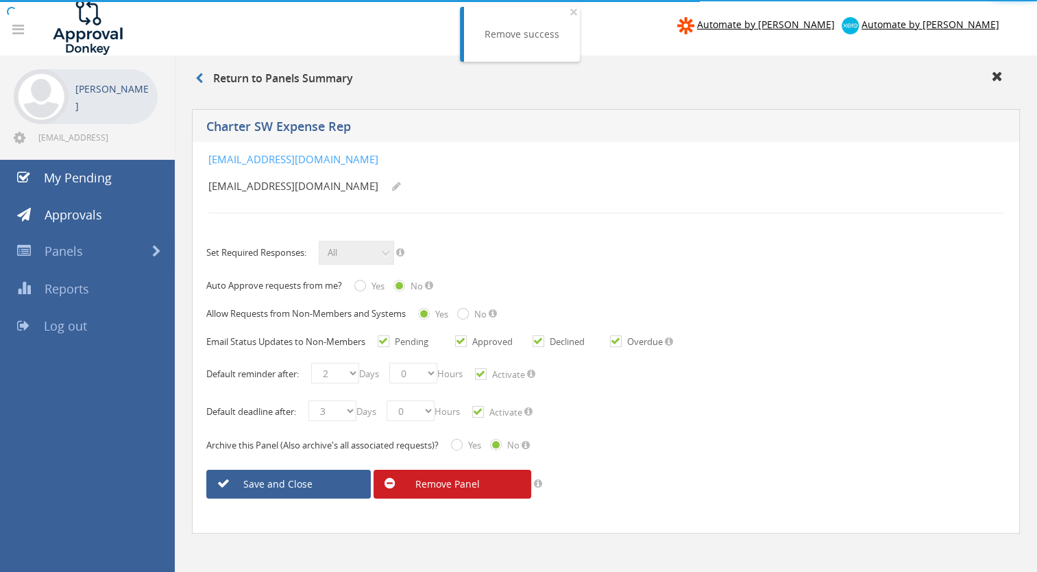
click at [454, 484] on link "Remove Panel" at bounding box center [453, 484] width 158 height 29
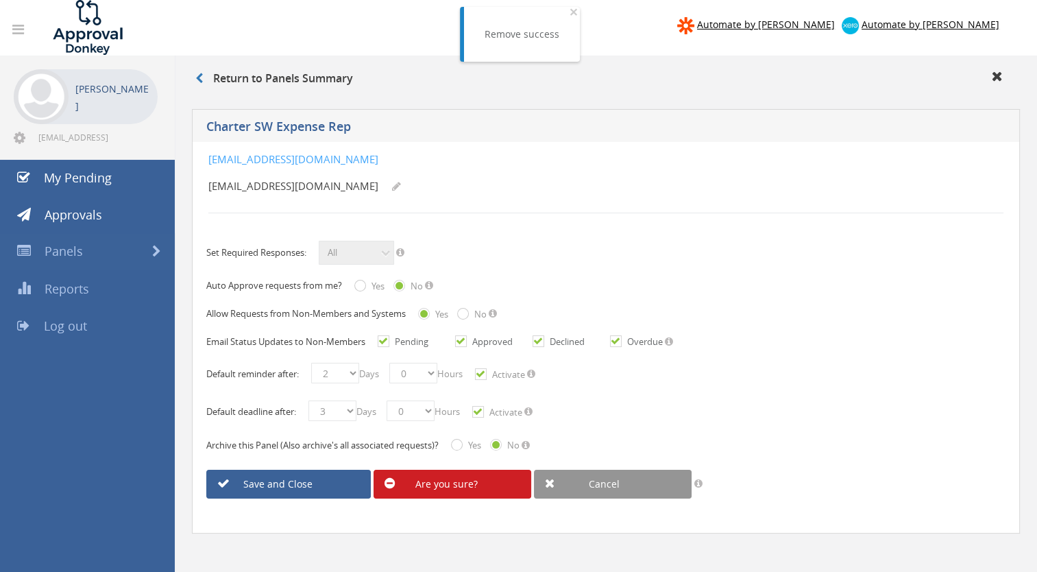
click at [450, 485] on link "Are you sure?" at bounding box center [453, 484] width 158 height 29
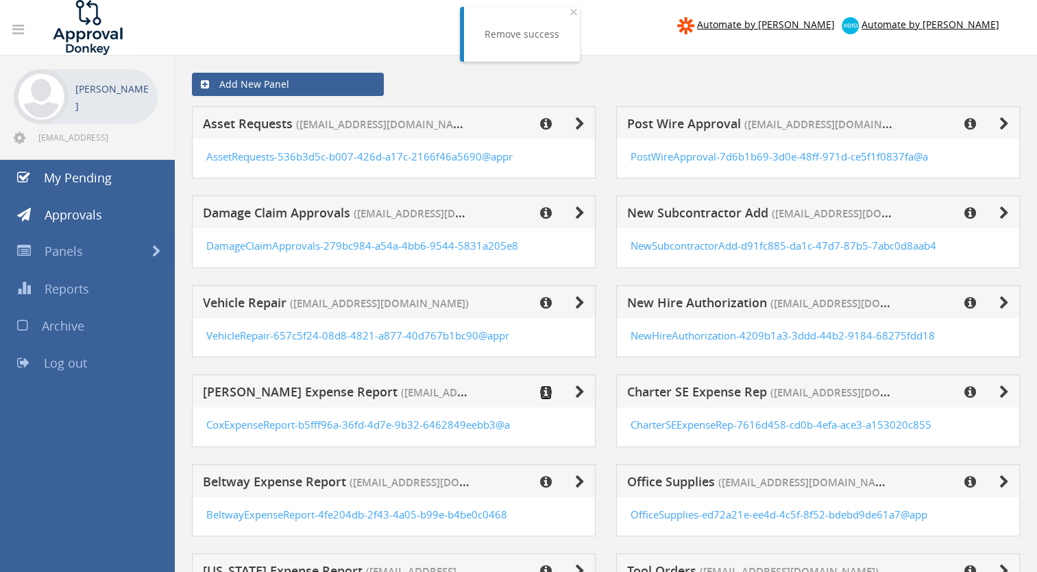
click at [543, 391] on icon at bounding box center [546, 392] width 12 height 14
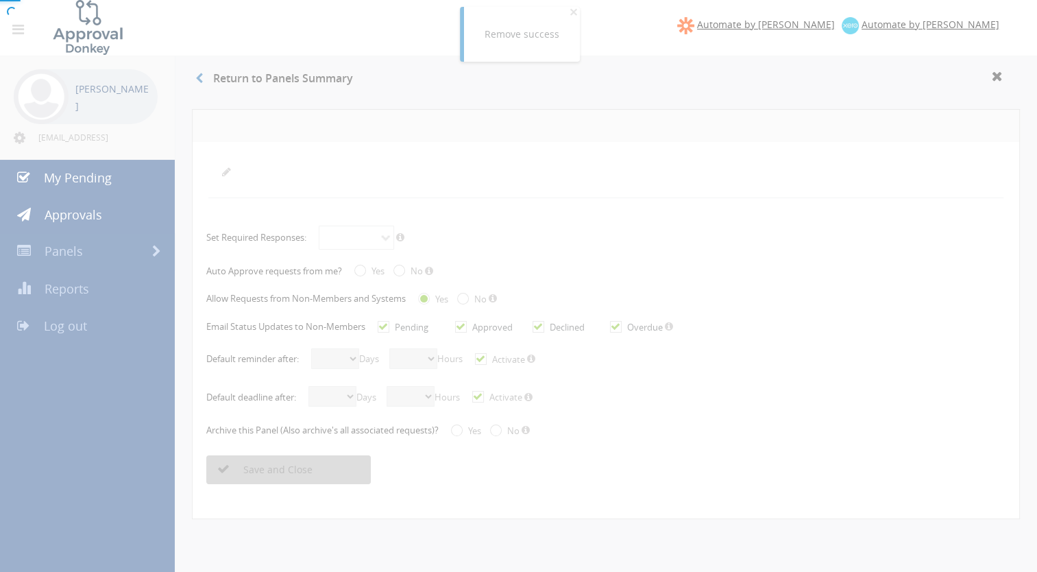
radio input "true"
checkbox input "true"
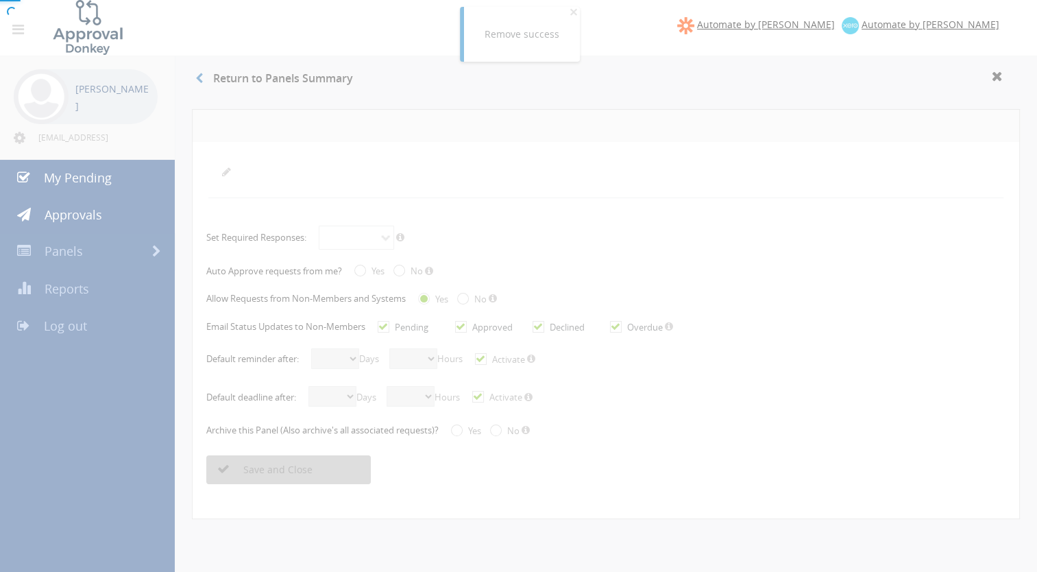
checkbox input "true"
select select "number:2"
select select "number:0"
checkbox input "true"
select select "number:3"
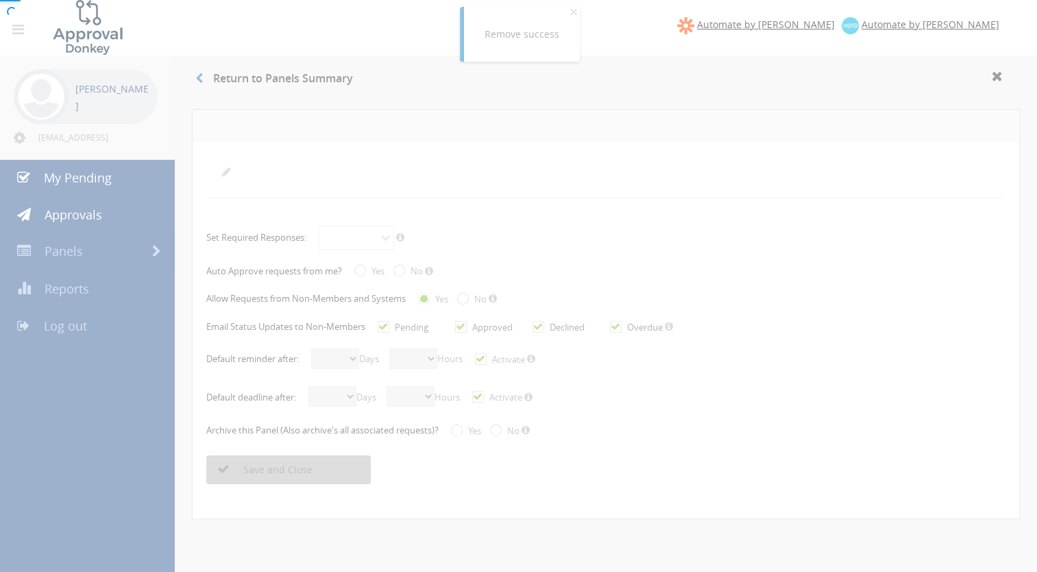
select select "number:0"
checkbox input "true"
radio input "true"
select select "number:0"
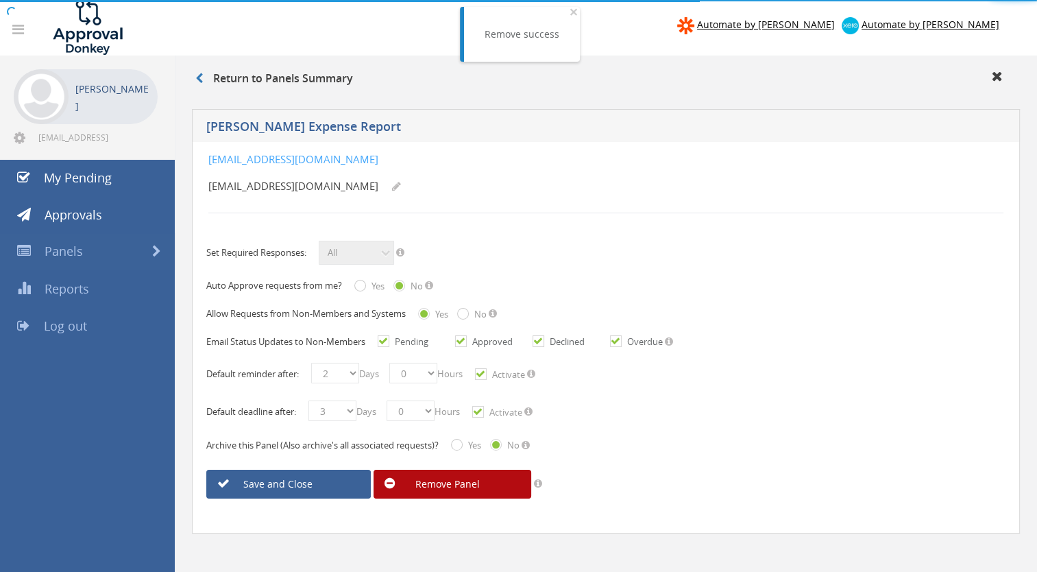
click at [444, 482] on link "Remove Panel" at bounding box center [453, 484] width 158 height 29
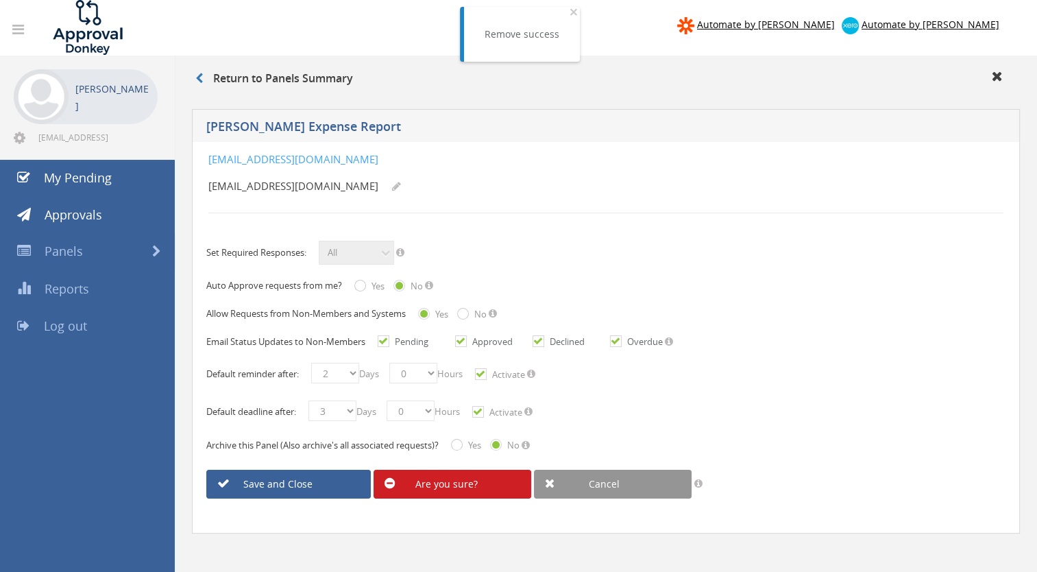
click at [469, 483] on link "Are you sure?" at bounding box center [453, 484] width 158 height 29
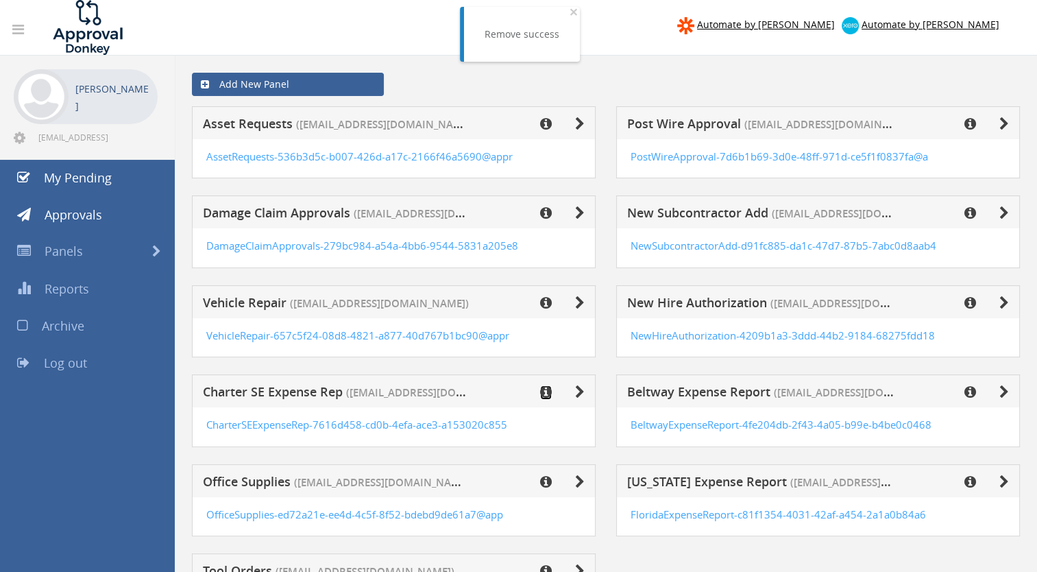
click at [546, 391] on icon at bounding box center [546, 392] width 12 height 14
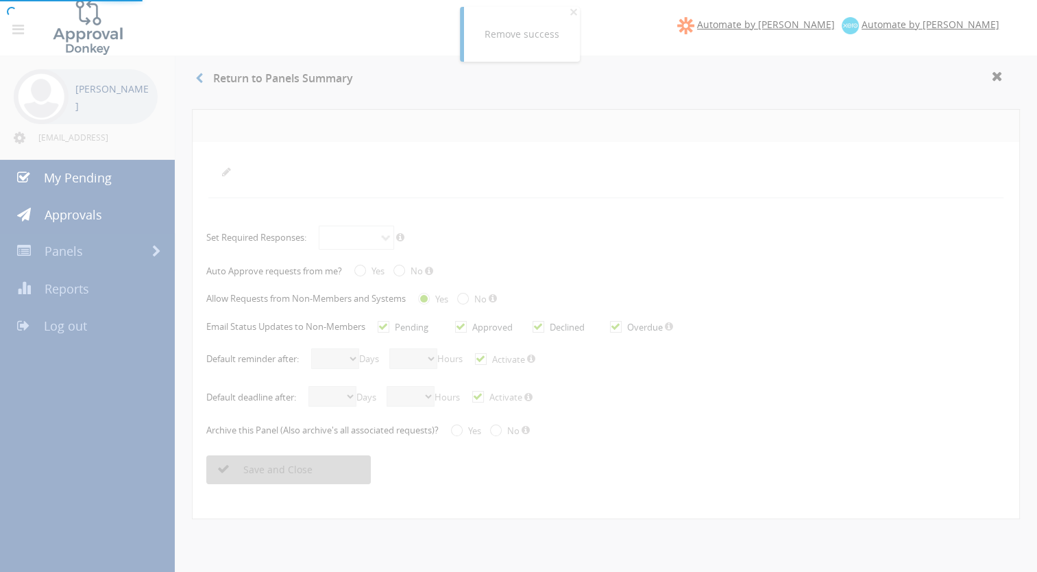
radio input "true"
checkbox input "true"
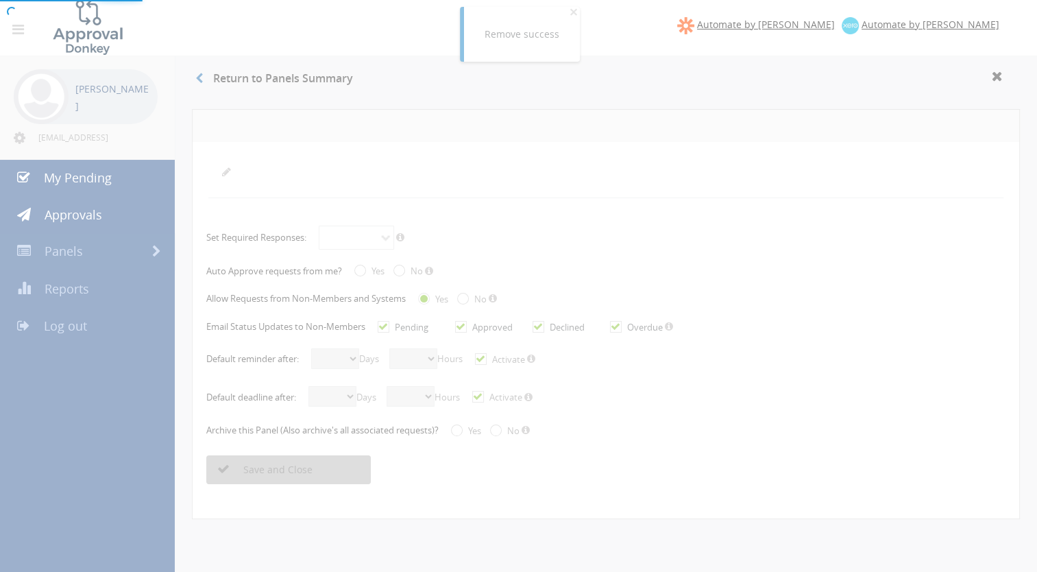
checkbox input "true"
select select "number:2"
select select "number:0"
checkbox input "true"
select select "number:3"
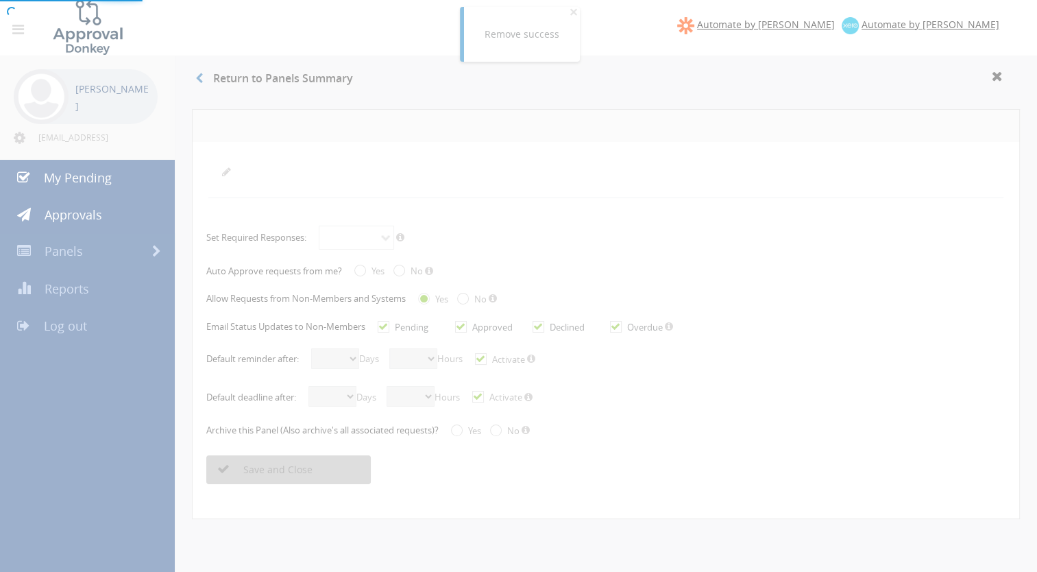
select select "number:0"
checkbox input "true"
radio input "true"
select select "number:0"
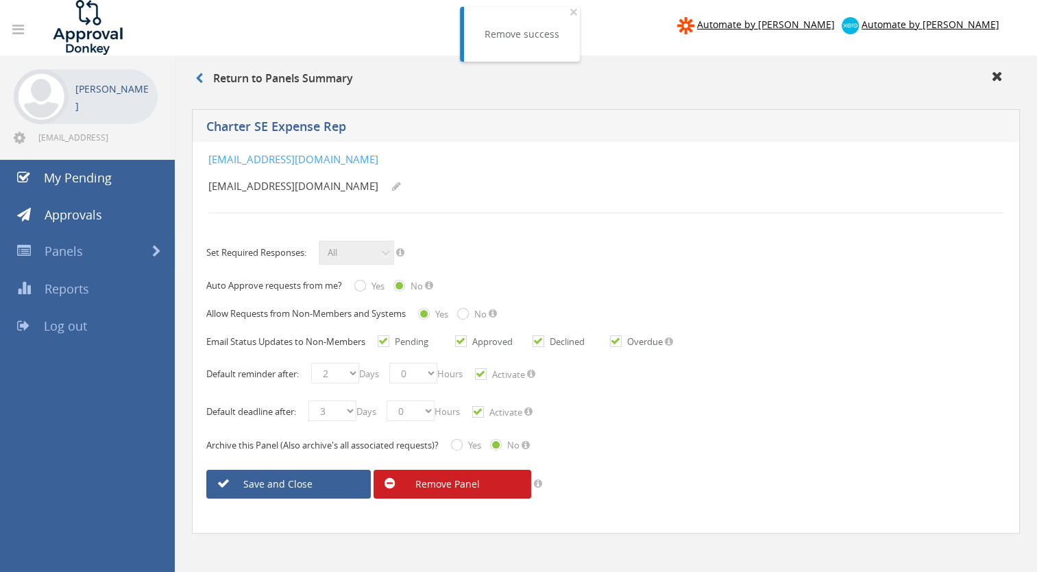
click at [454, 480] on link "Remove Panel" at bounding box center [453, 484] width 158 height 29
click at [455, 478] on link "Are you sure?" at bounding box center [453, 484] width 158 height 29
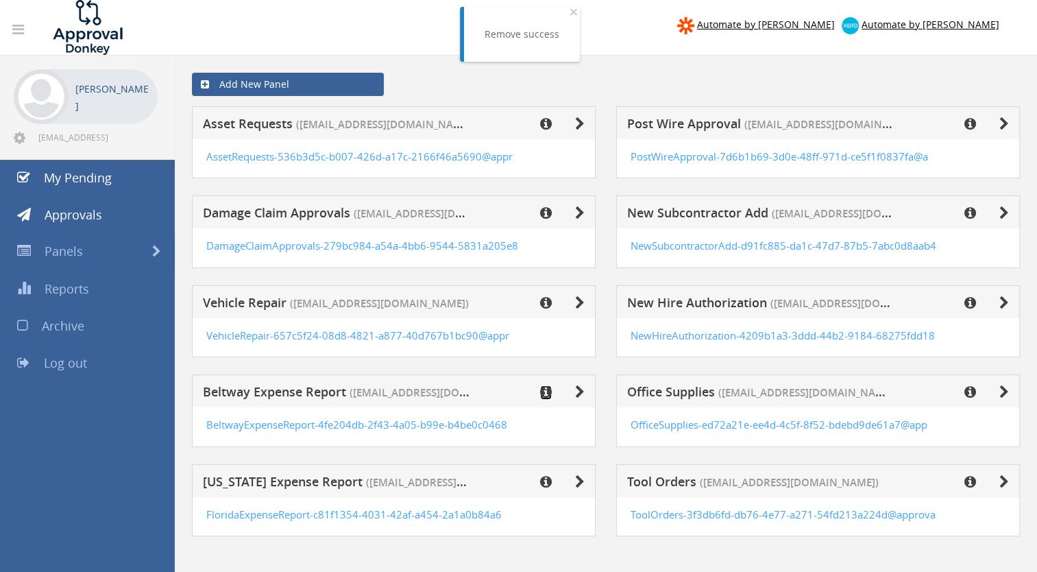
click at [545, 390] on icon at bounding box center [546, 392] width 12 height 14
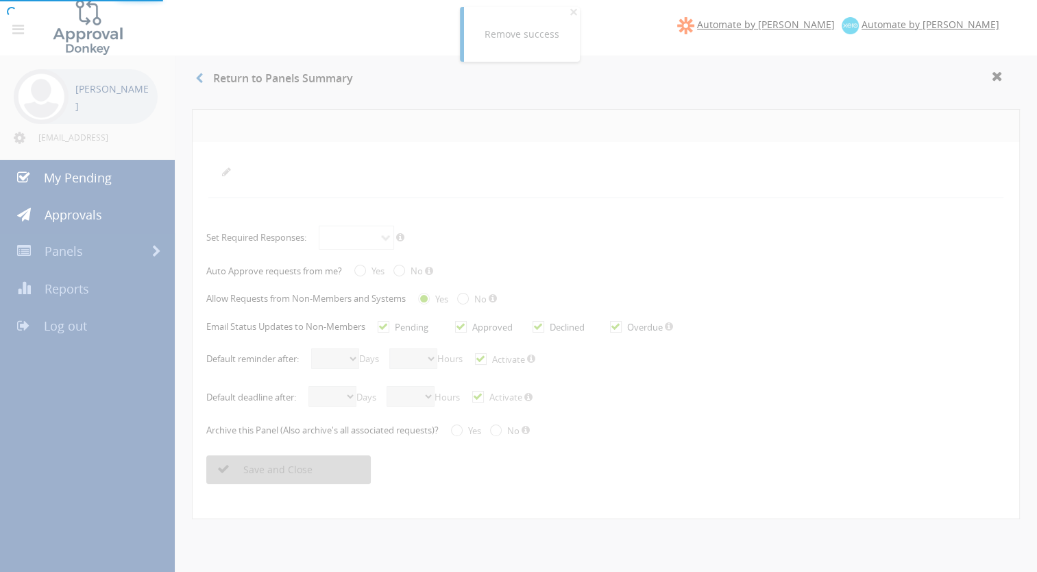
radio input "true"
checkbox input "true"
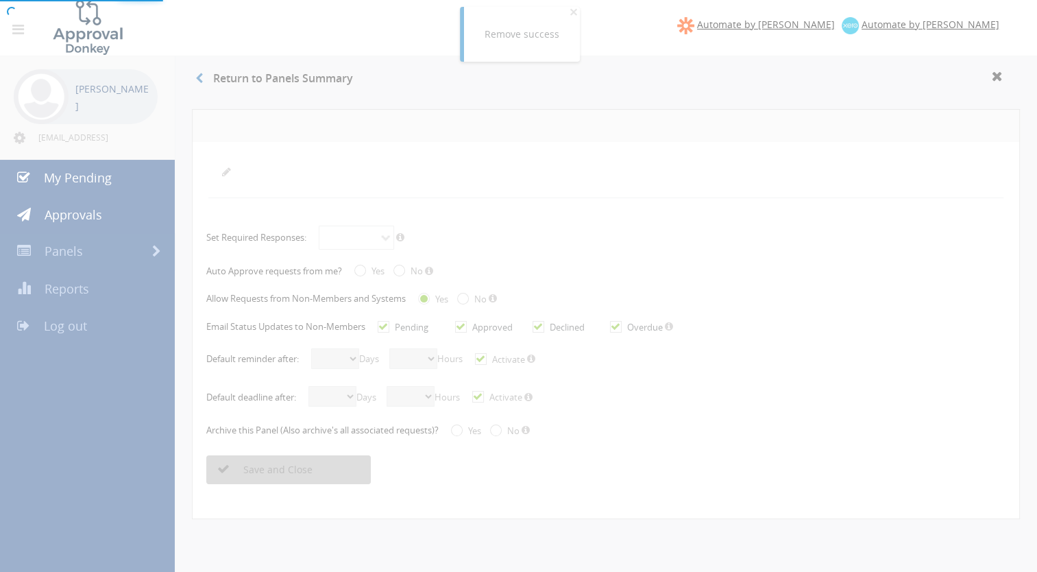
checkbox input "true"
select select "number:2"
select select "number:0"
checkbox input "true"
select select "number:3"
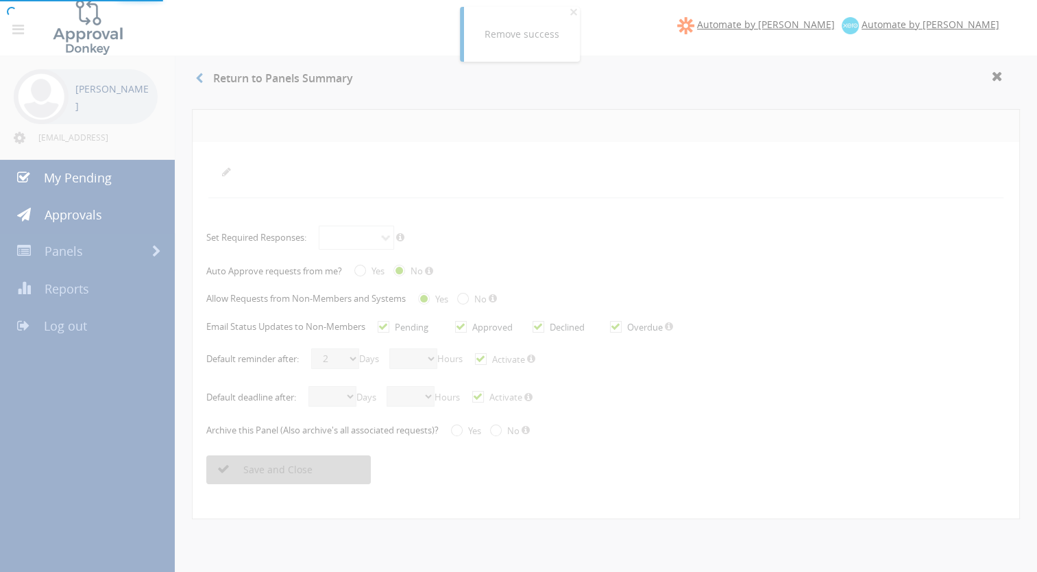
select select "number:0"
checkbox input "true"
radio input "true"
select select "number:0"
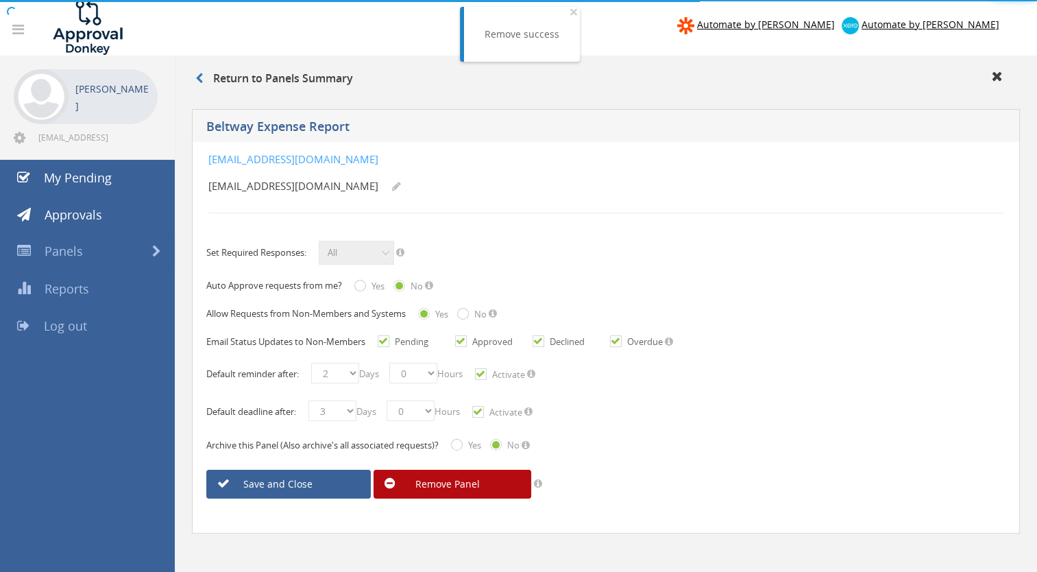
click at [462, 481] on link "Remove Panel" at bounding box center [453, 484] width 158 height 29
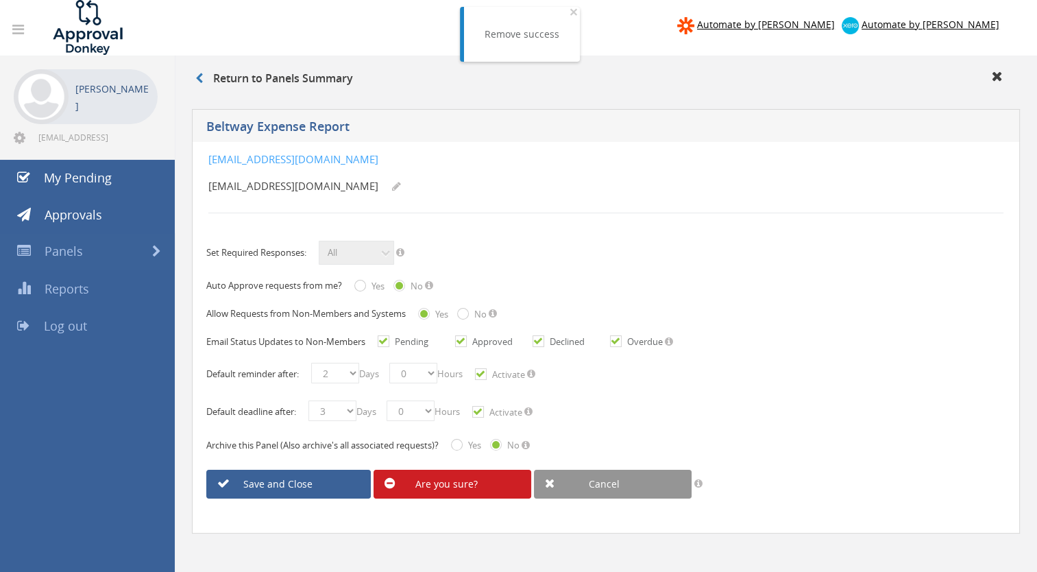
click at [442, 480] on link "Are you sure?" at bounding box center [453, 484] width 158 height 29
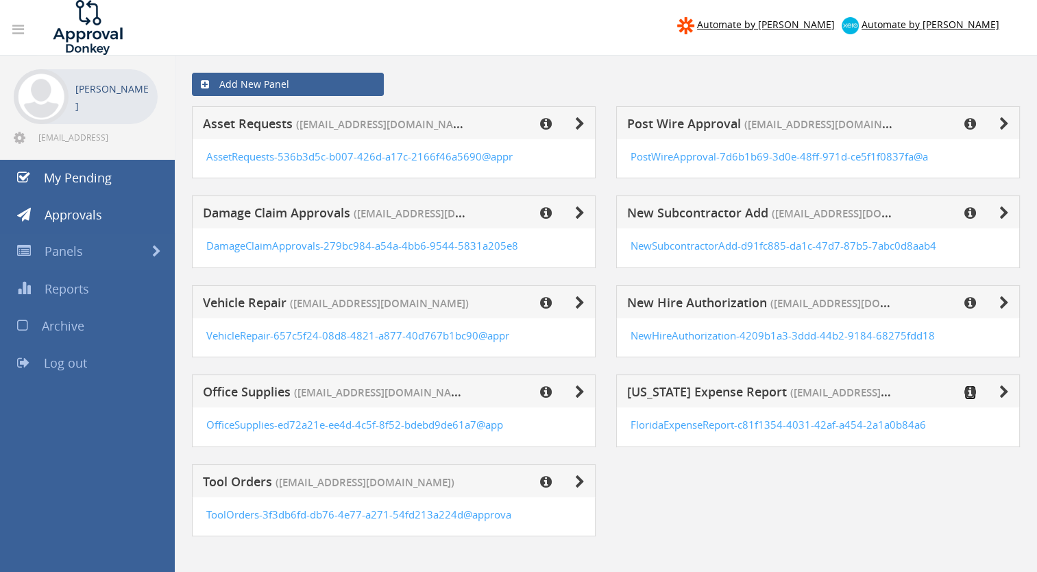
click at [969, 389] on icon at bounding box center [971, 392] width 12 height 14
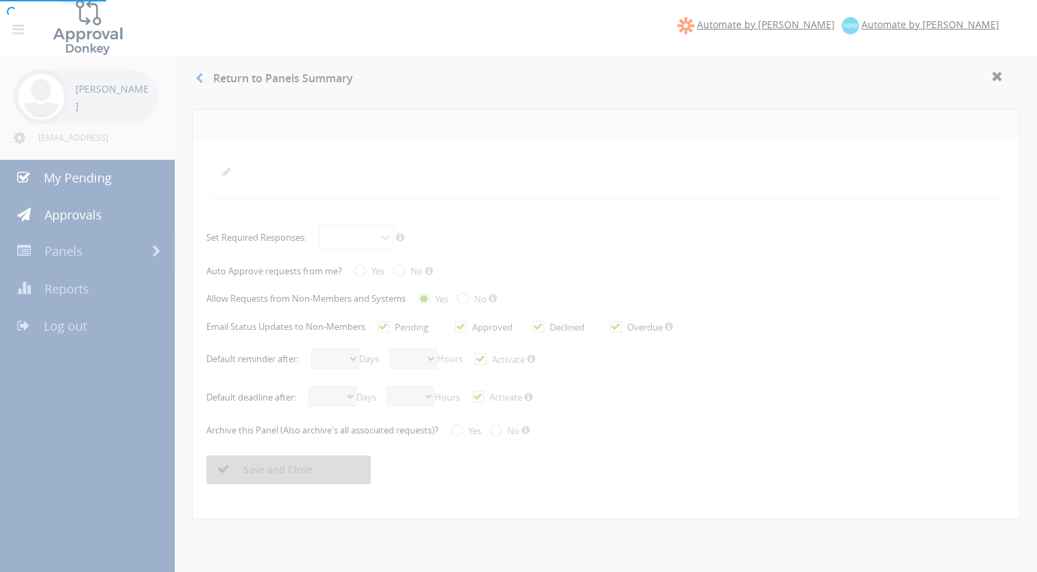
radio input "true"
checkbox input "true"
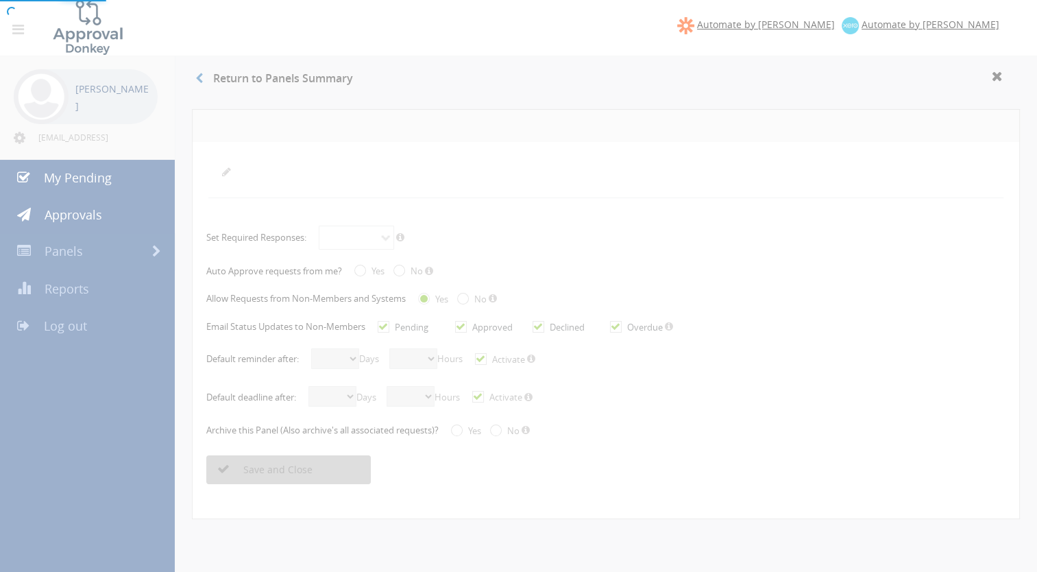
checkbox input "true"
select select "number:2"
select select "number:0"
checkbox input "true"
select select "number:3"
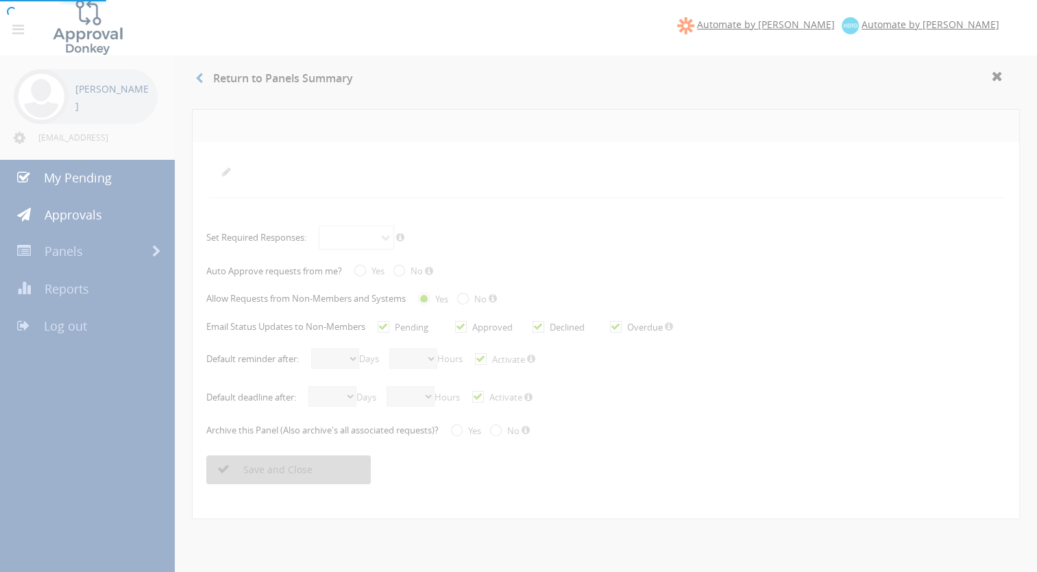
select select "number:0"
checkbox input "true"
radio input "true"
select select "number:0"
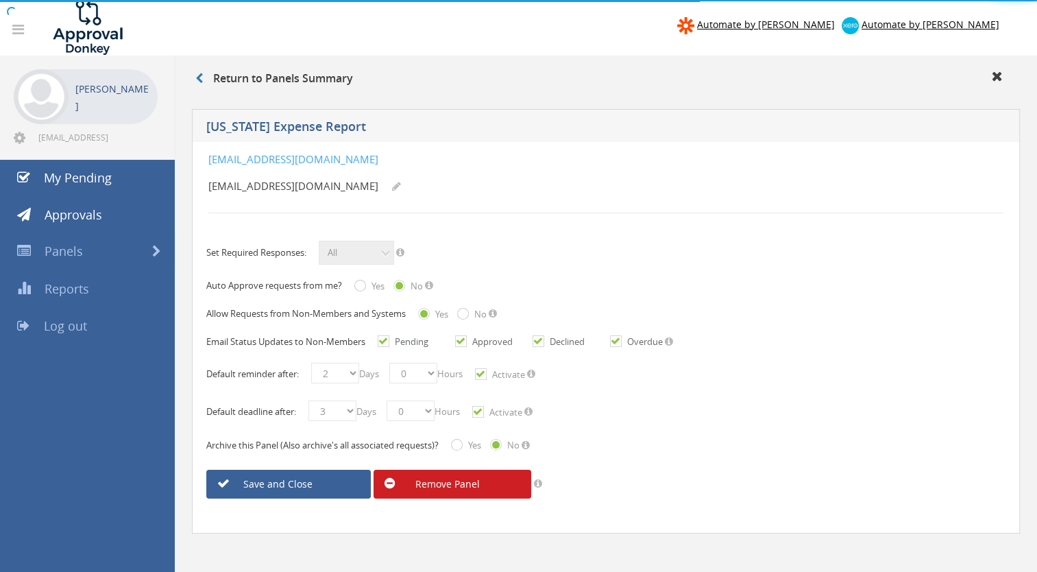
click at [468, 484] on link "Remove Panel" at bounding box center [453, 484] width 158 height 29
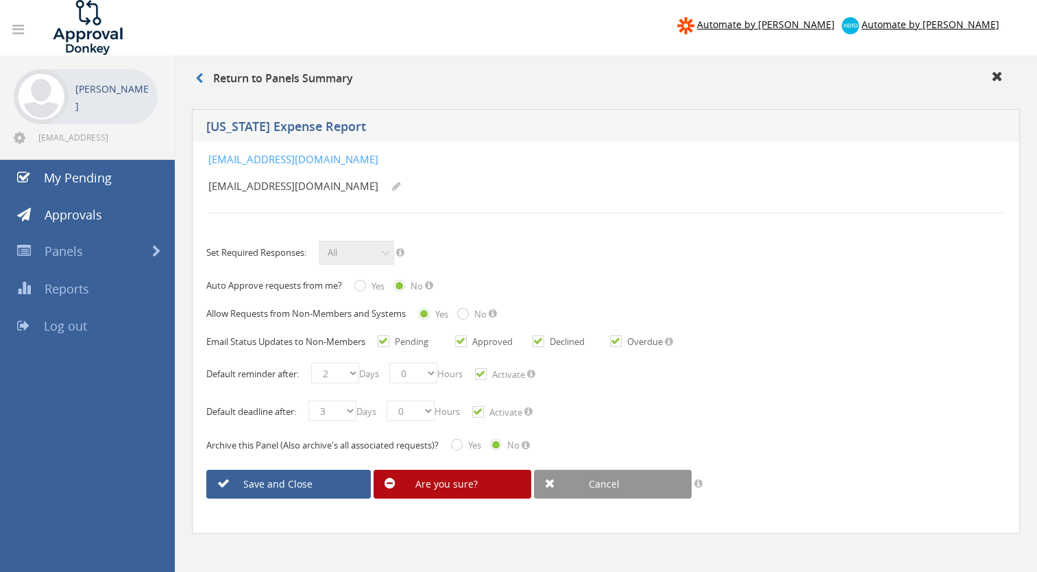
click at [459, 485] on link "Are you sure?" at bounding box center [453, 484] width 158 height 29
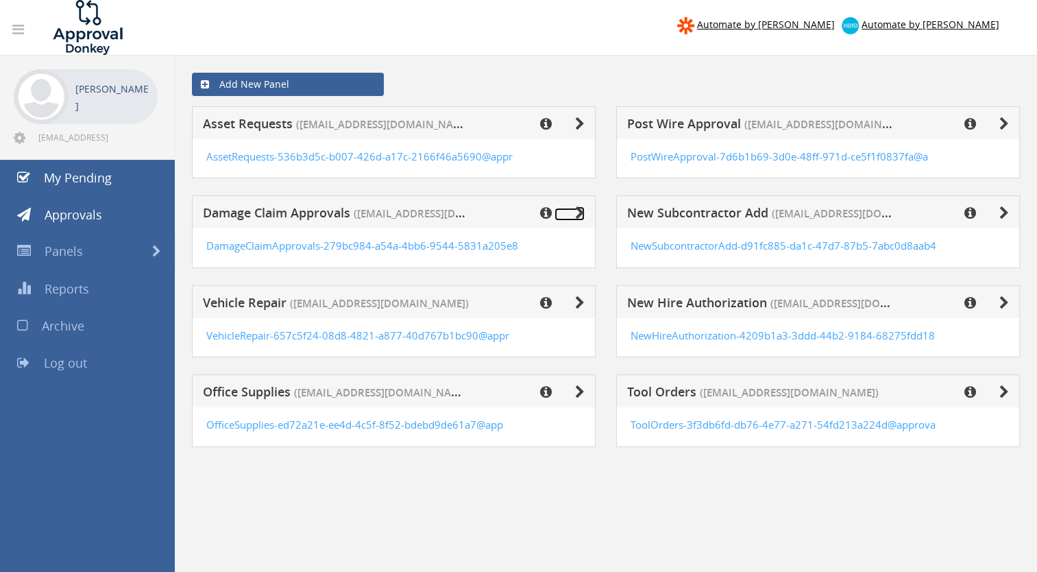
click at [581, 213] on icon at bounding box center [580, 213] width 10 height 14
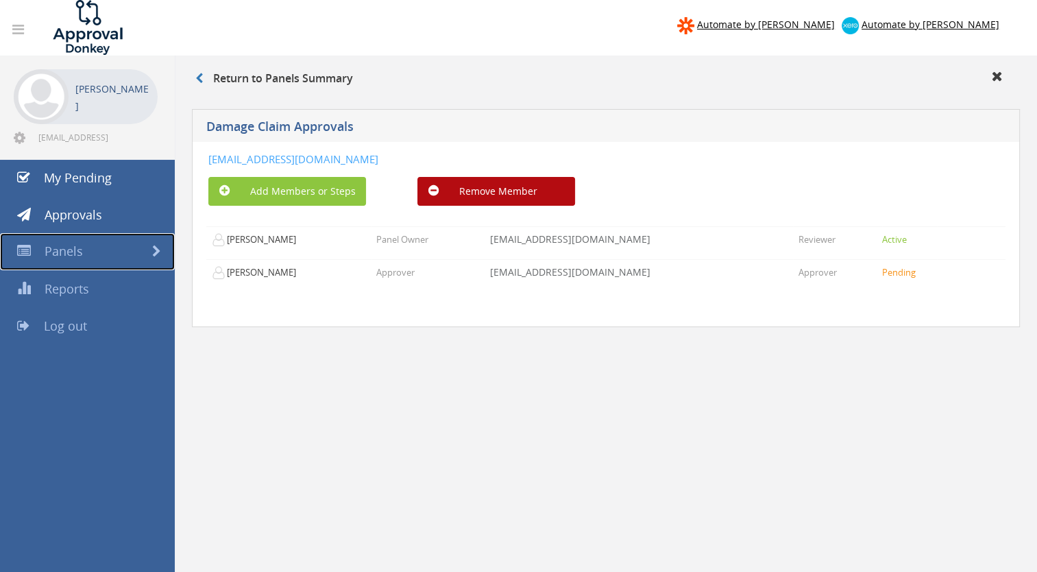
click at [74, 252] on span "Panels" at bounding box center [64, 251] width 38 height 16
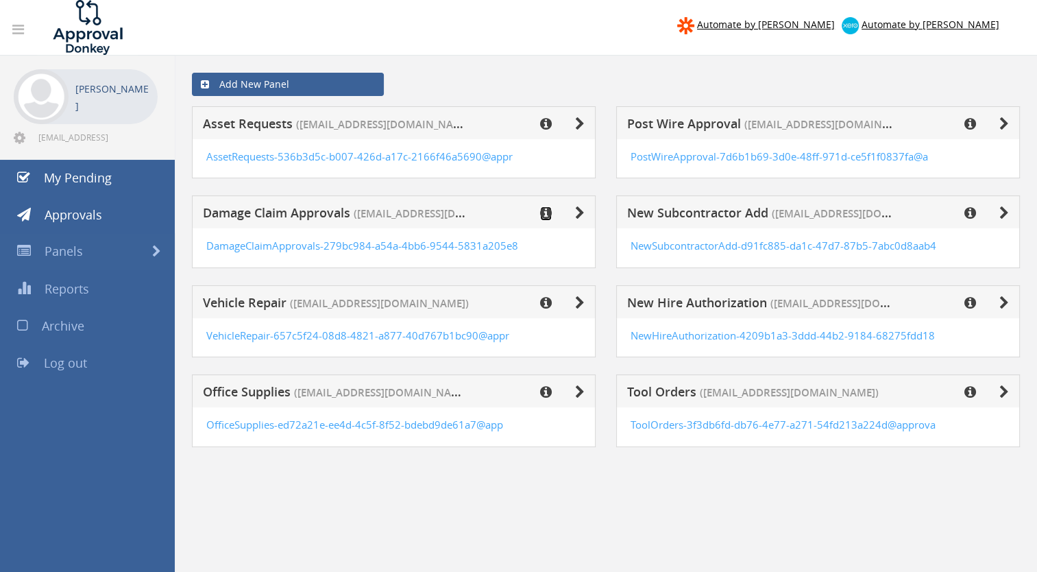
click at [548, 211] on icon at bounding box center [546, 213] width 12 height 14
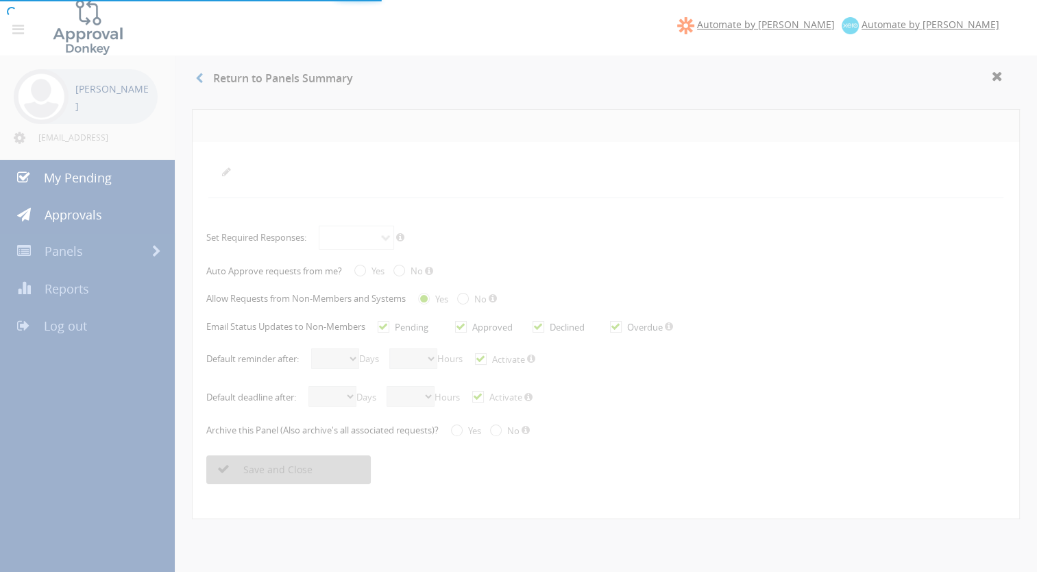
radio input "true"
checkbox input "true"
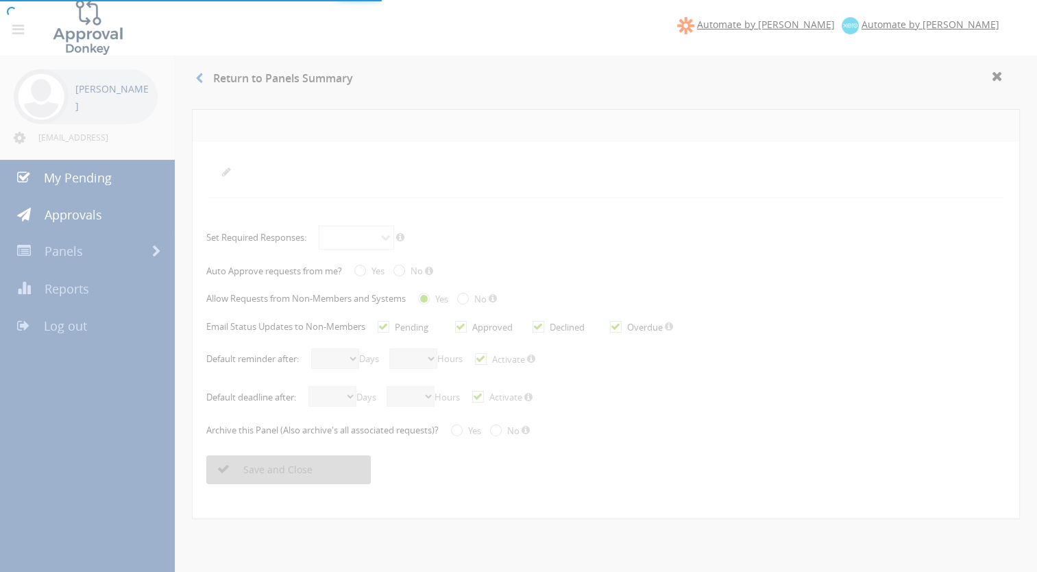
checkbox input "true"
select select "number:1"
select select "number:0"
checkbox input "true"
select select "number:1"
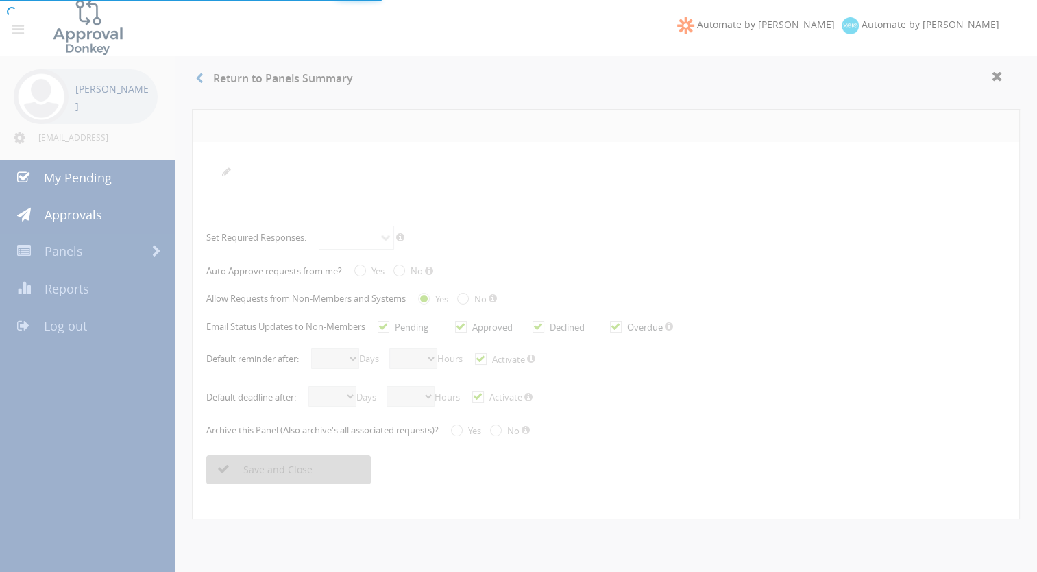
select select "number:0"
checkbox input "true"
radio input "true"
select select "number:0"
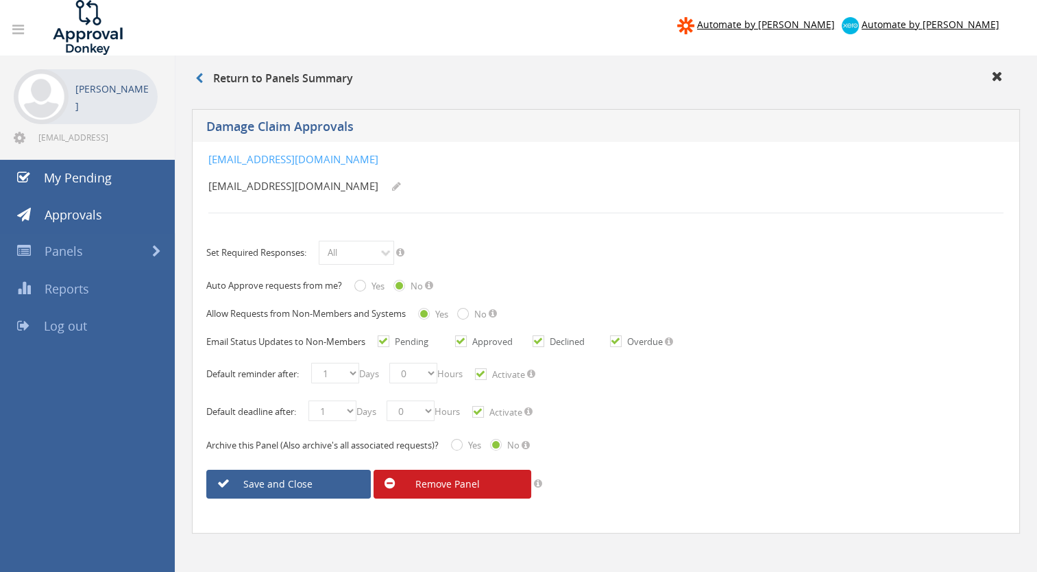
click at [436, 477] on link "Remove Panel" at bounding box center [453, 484] width 158 height 29
click at [454, 479] on link "Are you sure?" at bounding box center [453, 484] width 158 height 29
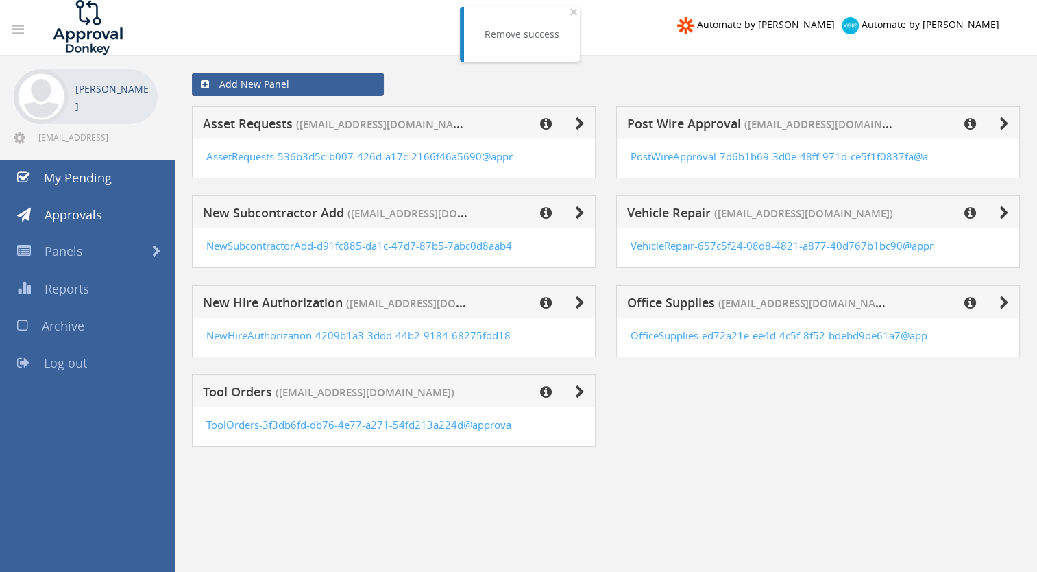
click at [71, 324] on span "Archive" at bounding box center [63, 325] width 43 height 16
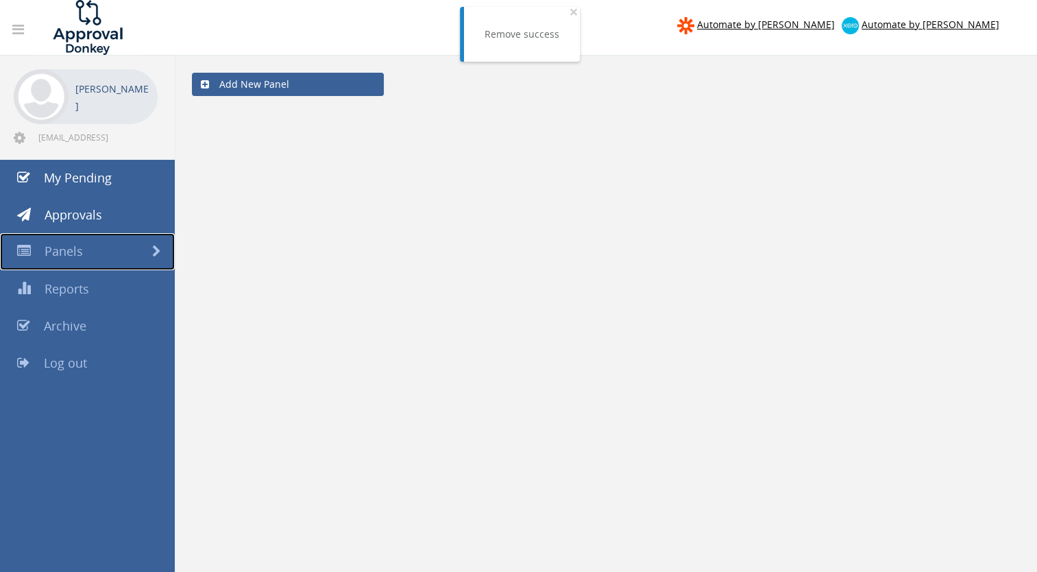
click at [66, 250] on span "Panels" at bounding box center [64, 251] width 38 height 16
click at [73, 248] on span "Panels" at bounding box center [64, 251] width 38 height 16
click at [60, 252] on span "Panels" at bounding box center [64, 251] width 38 height 16
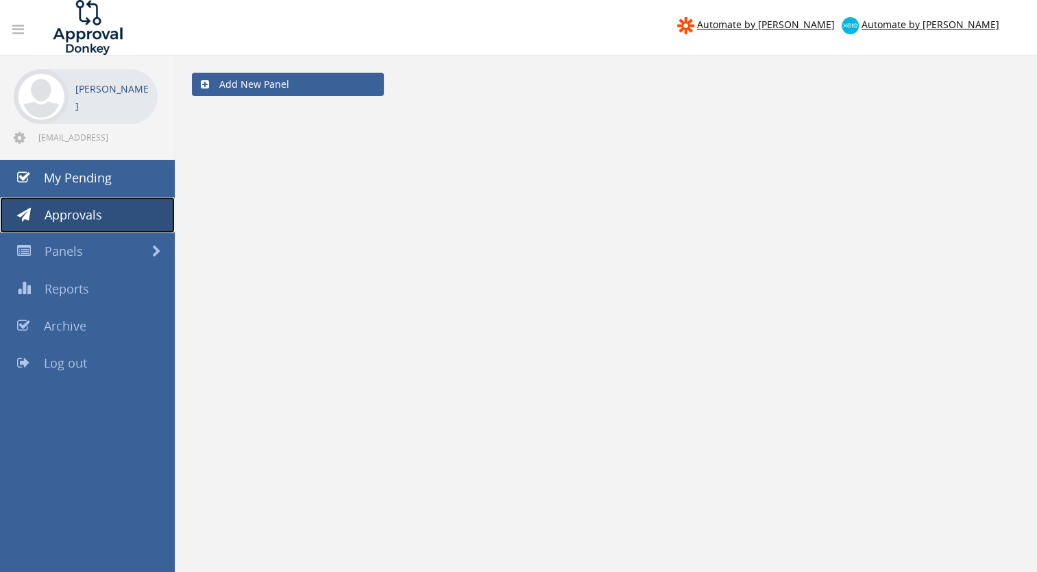
click at [77, 216] on span "Approvals" at bounding box center [74, 214] width 58 height 16
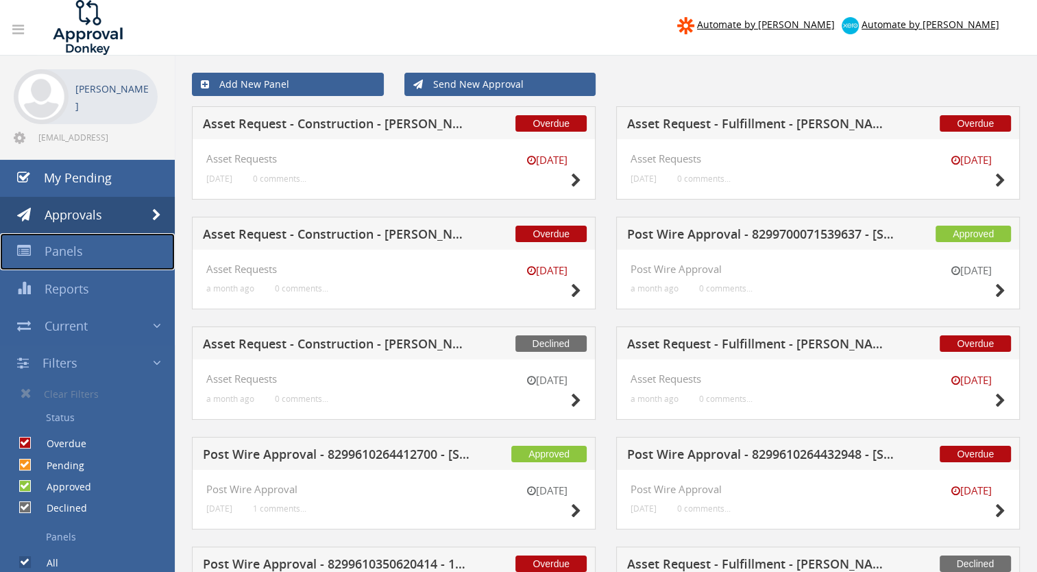
click at [71, 252] on span "Panels" at bounding box center [64, 251] width 38 height 16
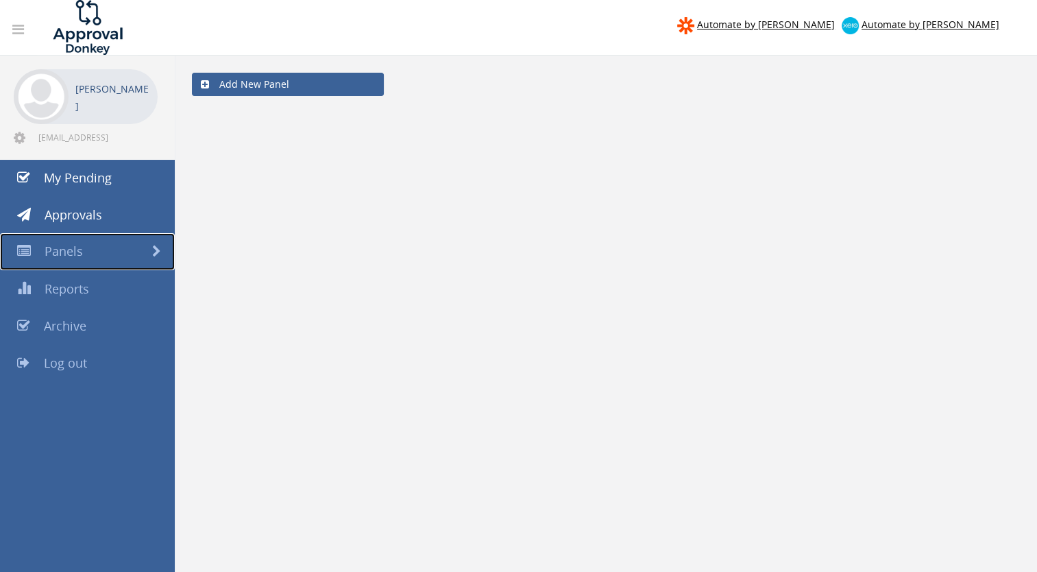
click at [152, 250] on span at bounding box center [156, 251] width 9 height 12
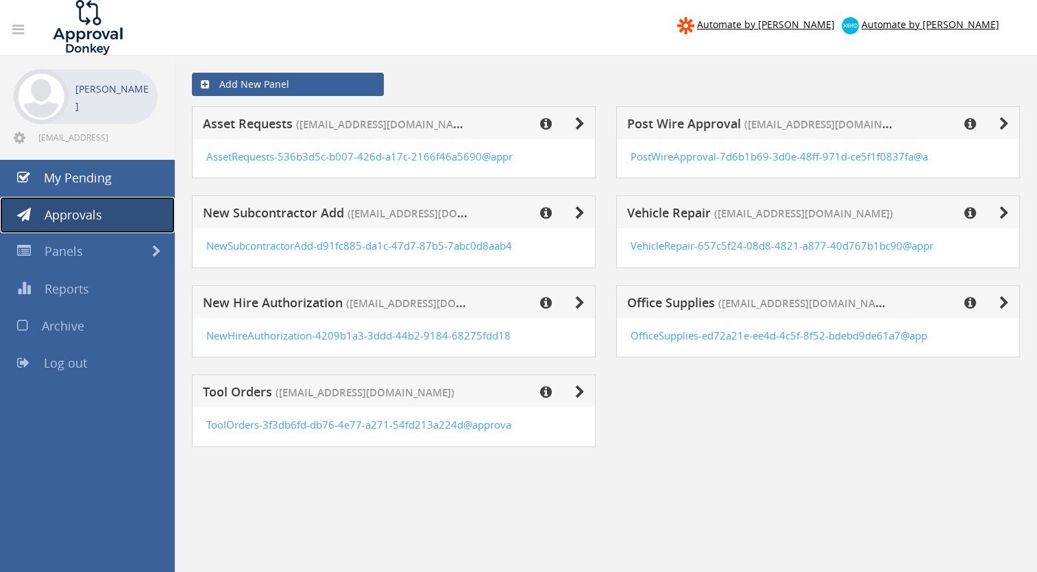
click at [77, 213] on span "Approvals" at bounding box center [74, 214] width 58 height 16
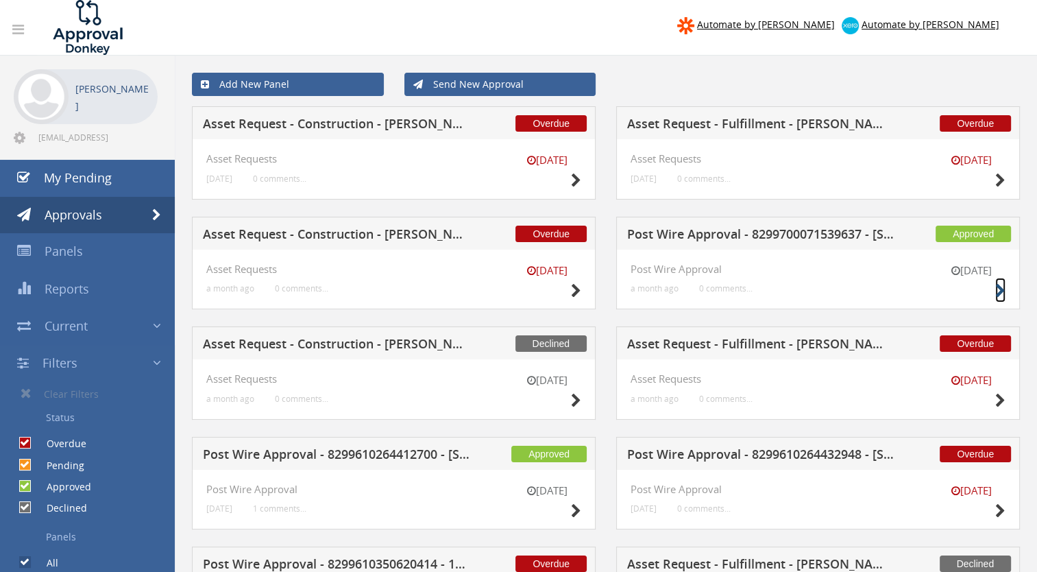
click at [1000, 289] on icon at bounding box center [1000, 291] width 10 height 14
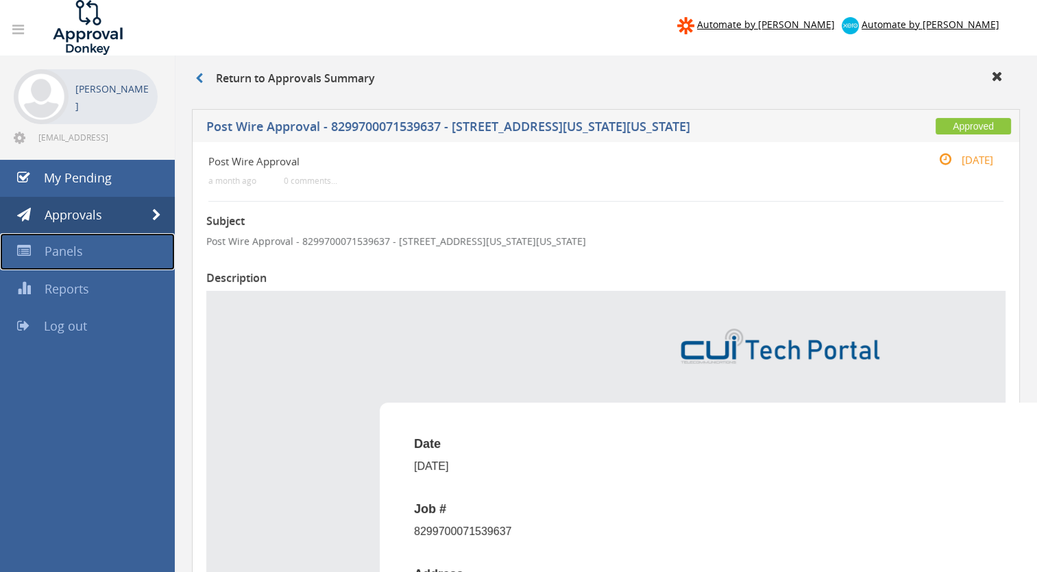
click at [72, 252] on span "Panels" at bounding box center [64, 251] width 38 height 16
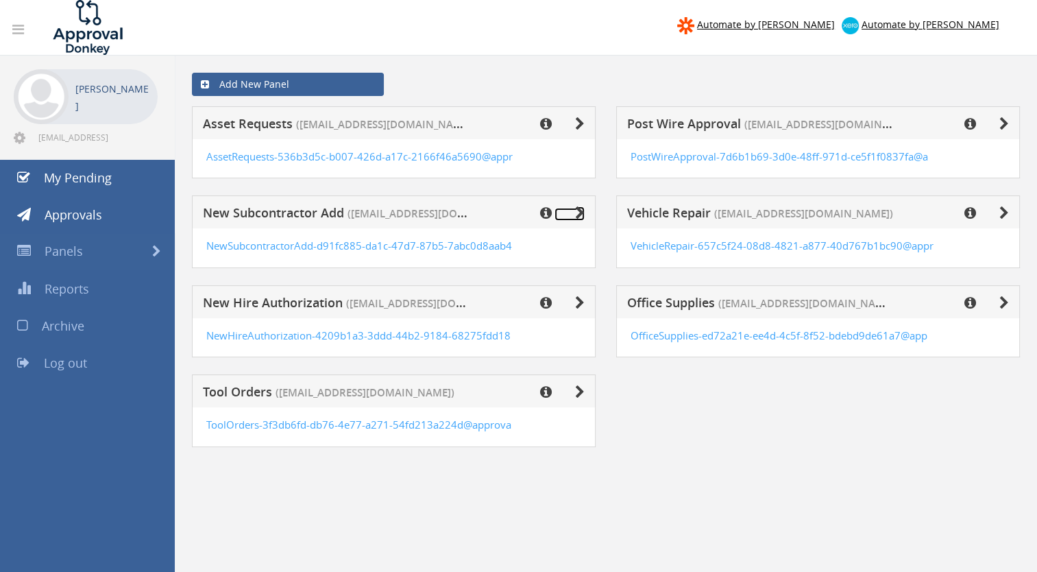
click at [578, 209] on icon at bounding box center [580, 213] width 10 height 14
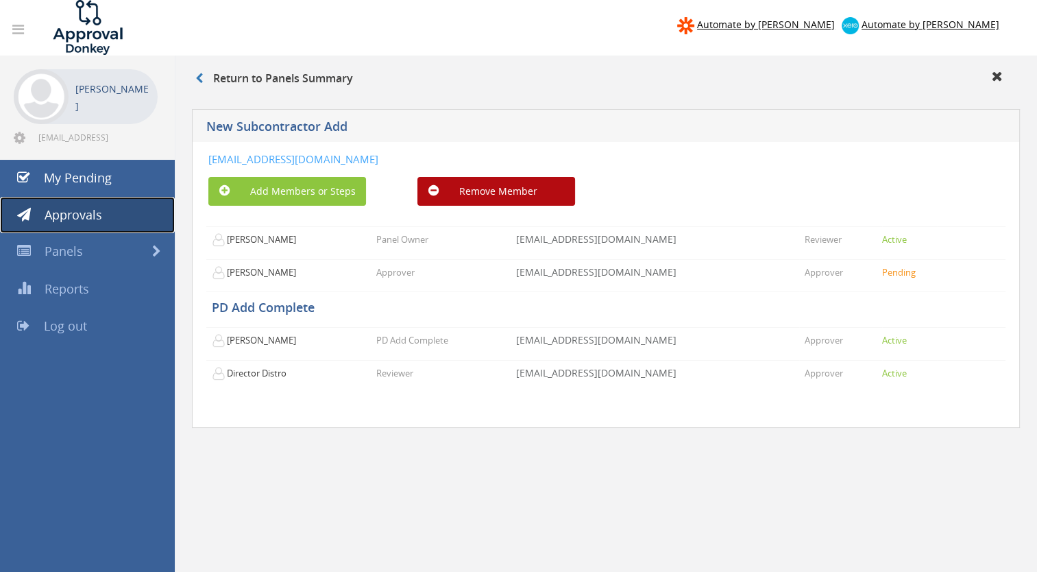
click at [73, 206] on link "Approvals" at bounding box center [87, 215] width 175 height 37
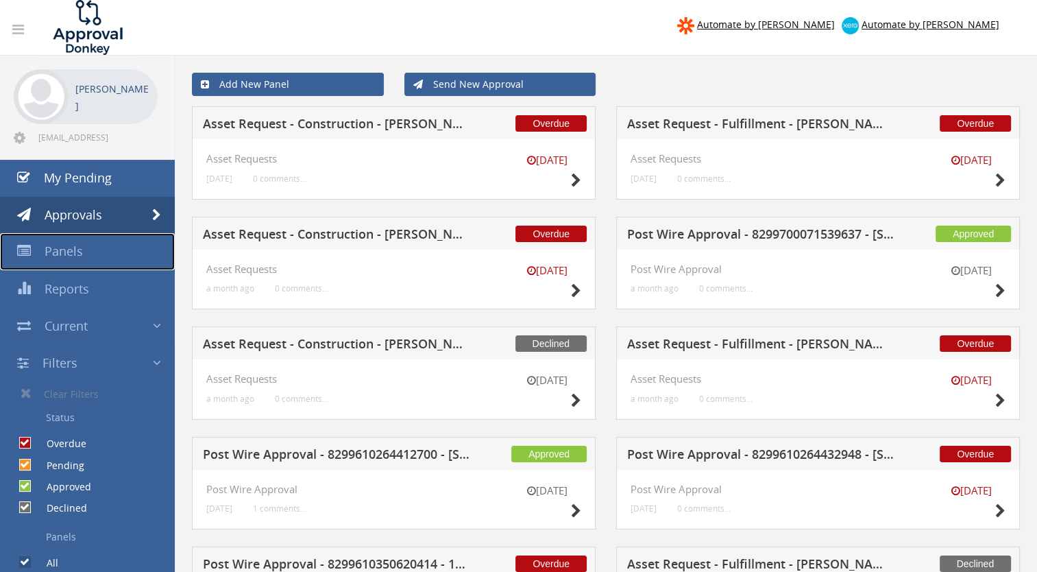
click at [67, 247] on span "Panels" at bounding box center [64, 251] width 38 height 16
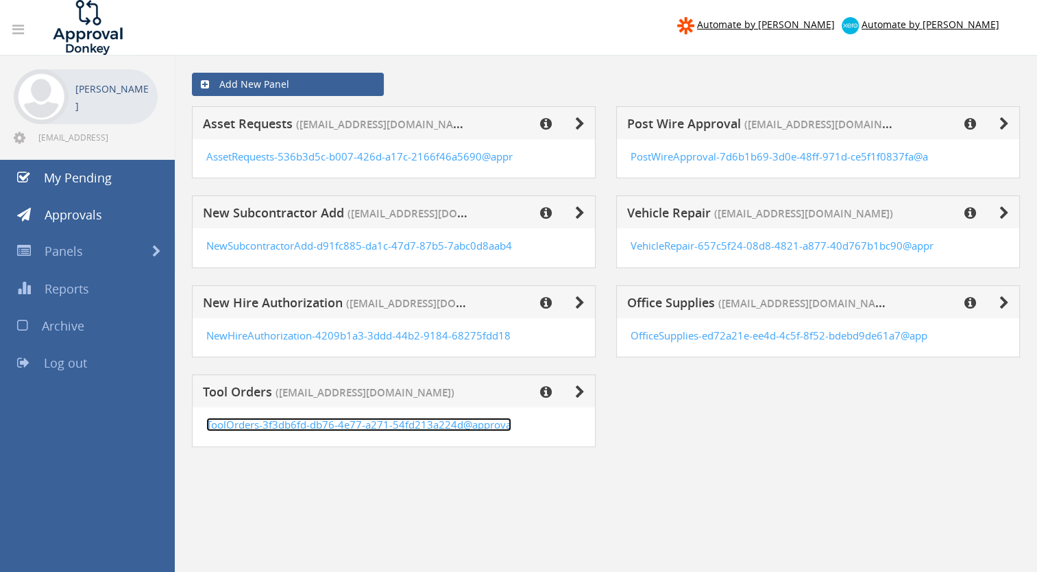
click at [257, 424] on link "ToolOrders-3f3db6fd-db76-4e77-a271-54fd213a224d@approva" at bounding box center [358, 425] width 305 height 14
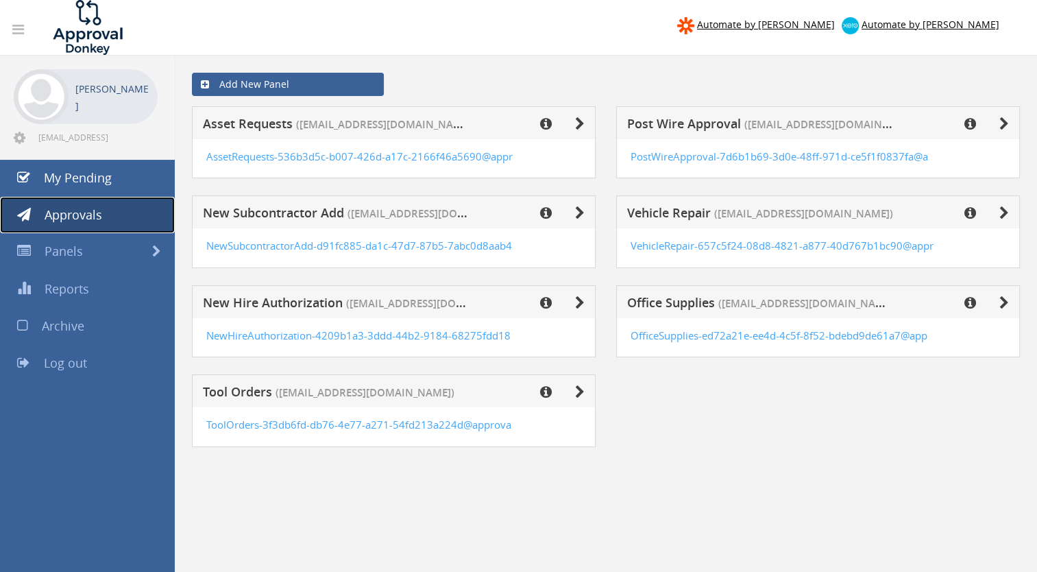
click at [71, 210] on span "Approvals" at bounding box center [74, 214] width 58 height 16
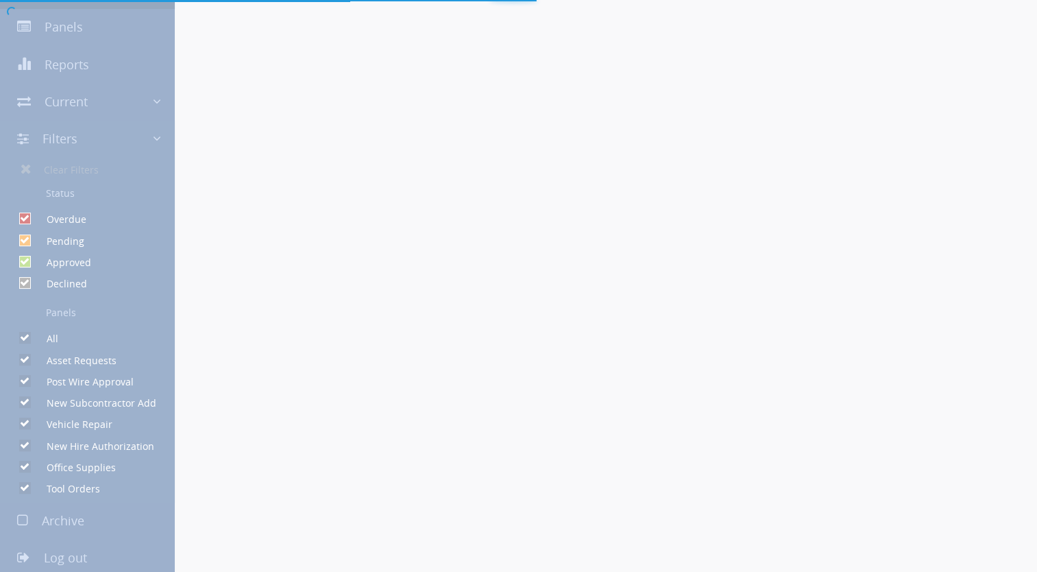
scroll to position [229, 0]
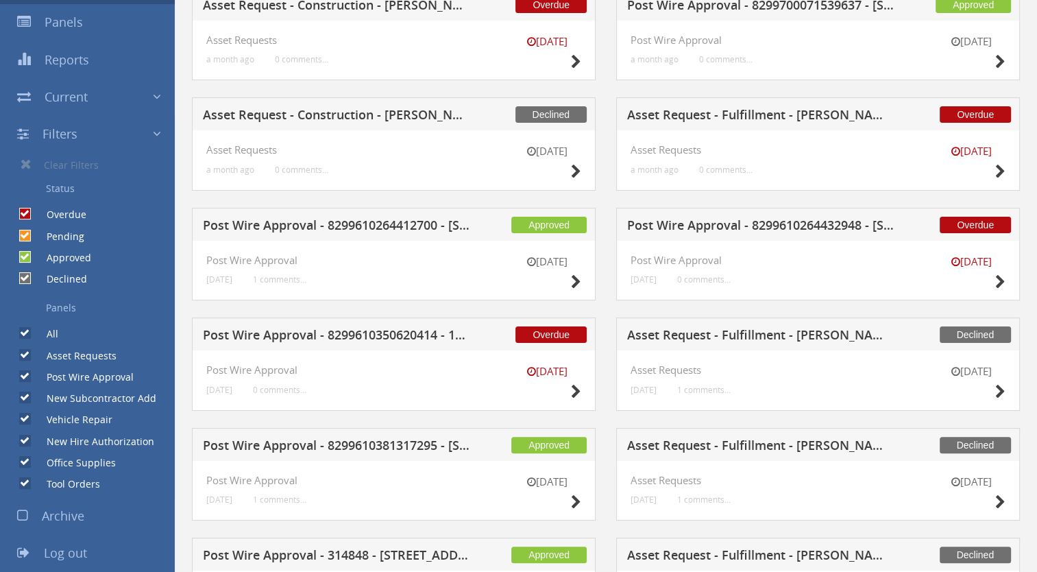
click at [27, 333] on input "All" at bounding box center [23, 333] width 9 height 9
checkbox input "false"
click at [23, 350] on input "Asset Requests" at bounding box center [23, 354] width 9 height 9
checkbox input "false"
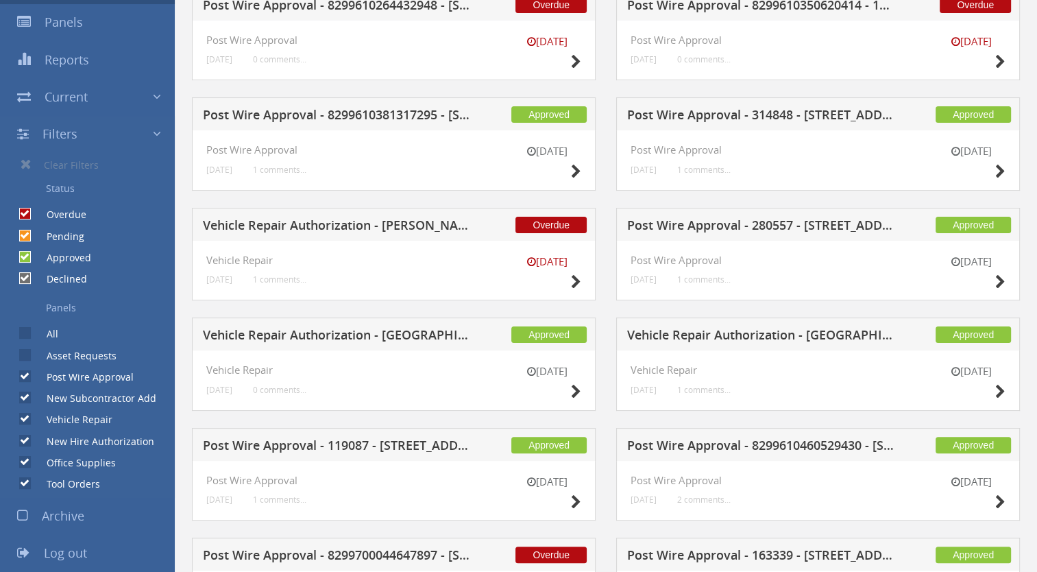
click at [27, 376] on input "Post Wire Approval" at bounding box center [23, 376] width 9 height 9
checkbox input "false"
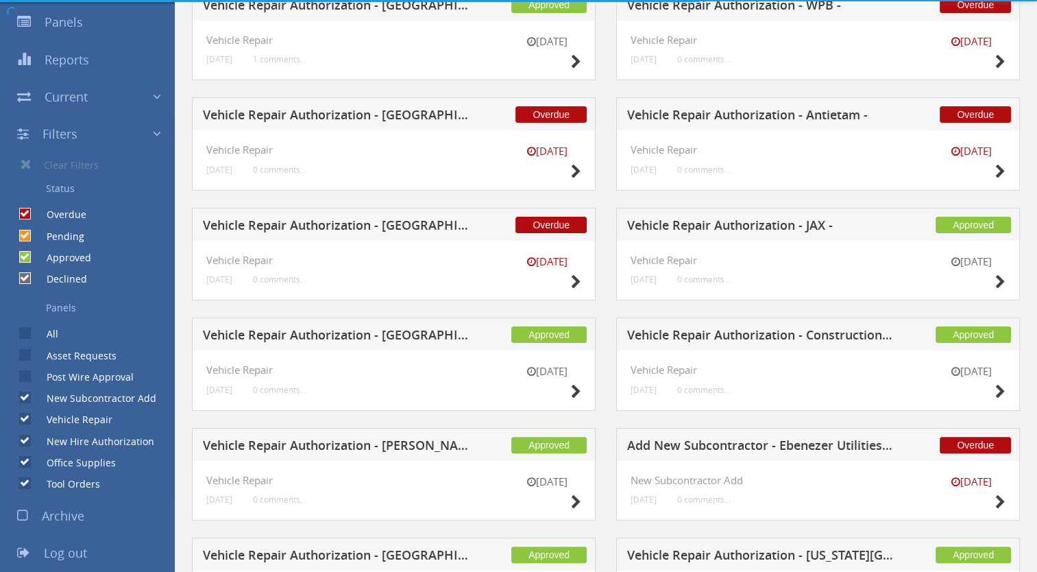
click at [25, 398] on input "New Subcontractor Add" at bounding box center [23, 398] width 9 height 9
checkbox input "false"
click at [23, 417] on input "Vehicle Repair" at bounding box center [23, 419] width 9 height 9
checkbox input "false"
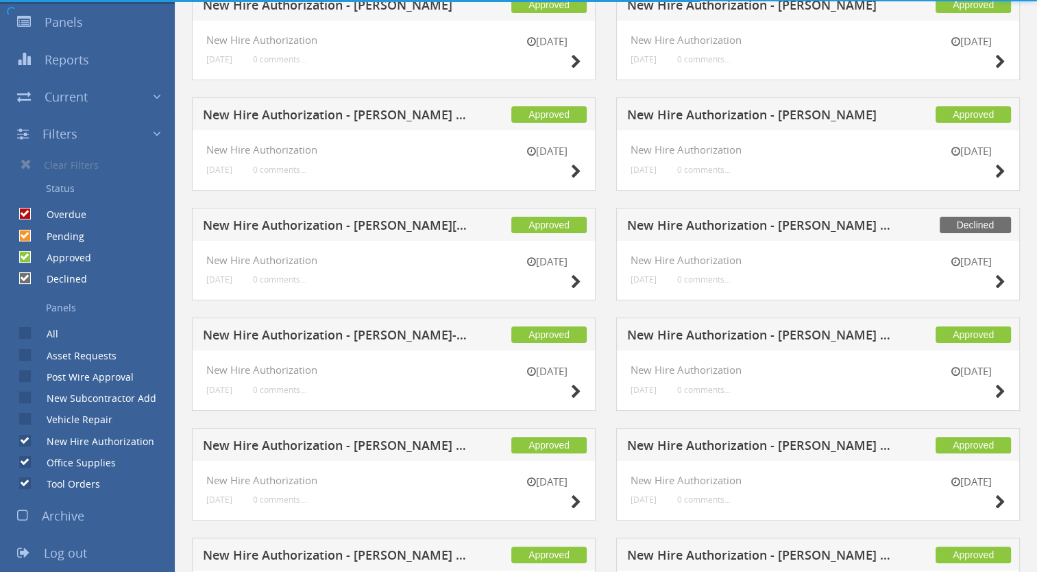
click at [25, 439] on input "New Hire Authorization" at bounding box center [23, 440] width 9 height 9
checkbox input "false"
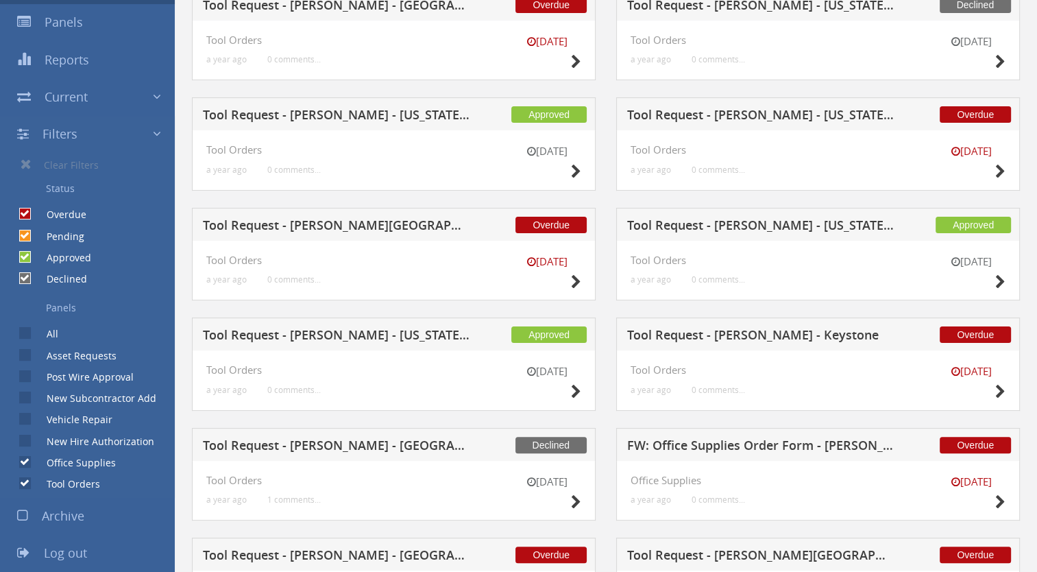
click at [33, 463] on label "Office Supplies" at bounding box center [74, 463] width 83 height 14
click at [28, 463] on input "Office Supplies" at bounding box center [23, 462] width 9 height 9
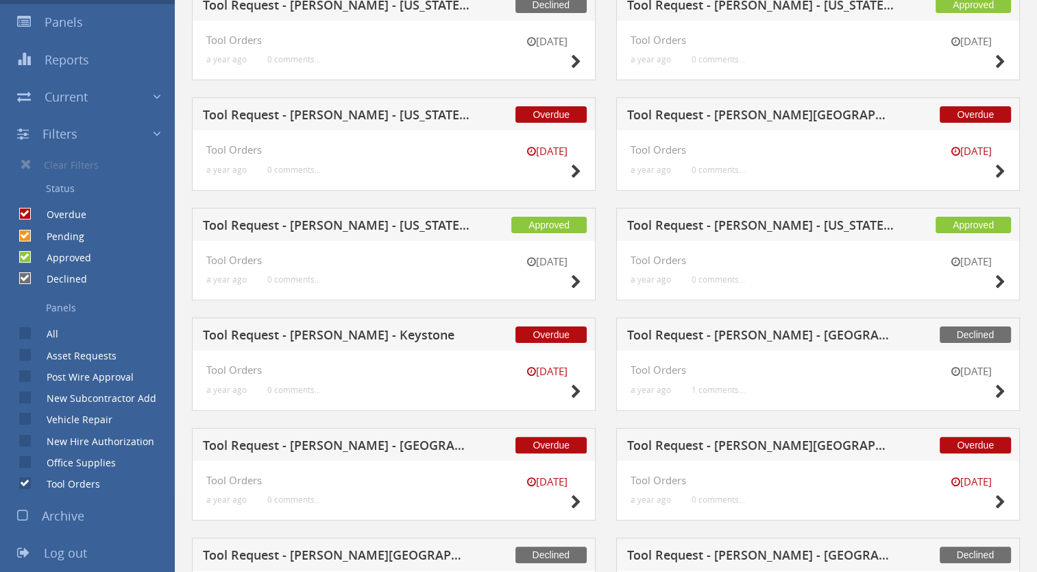
click at [27, 462] on input "Office Supplies" at bounding box center [23, 462] width 9 height 9
checkbox input "true"
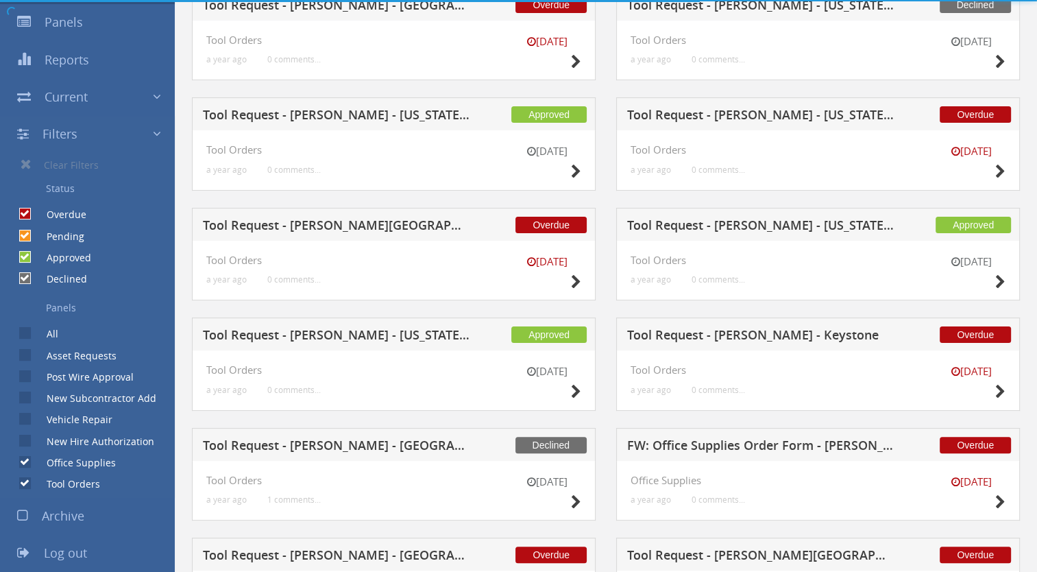
click at [23, 481] on input "Tool Orders" at bounding box center [23, 483] width 9 height 9
checkbox input "false"
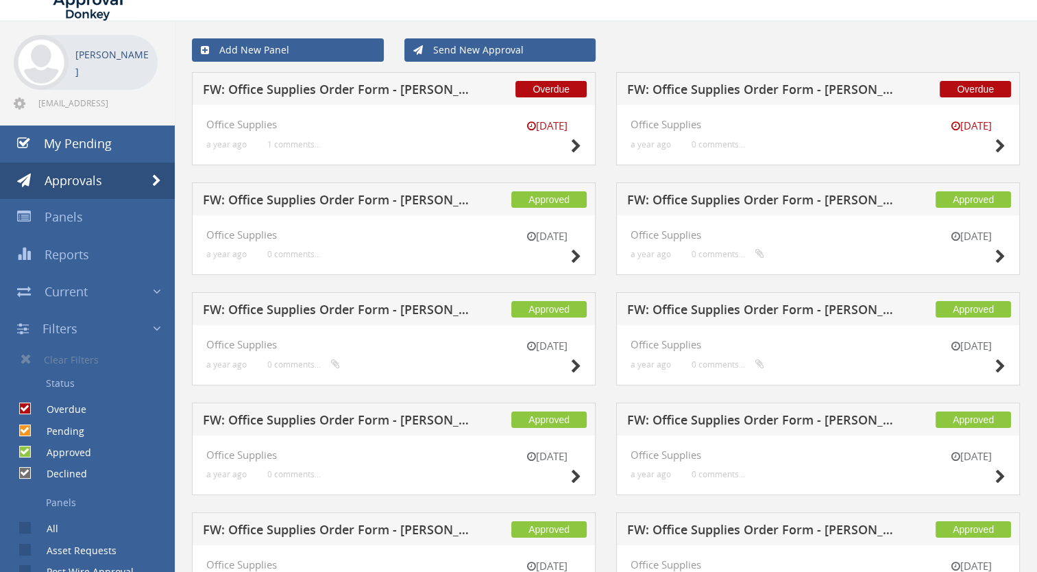
scroll to position [0, 0]
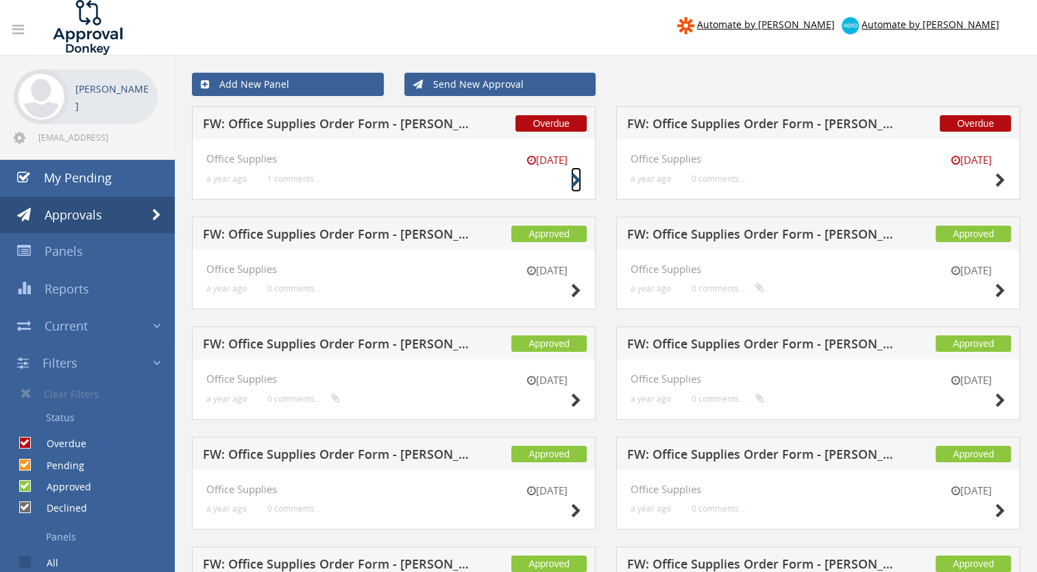
click at [575, 178] on icon at bounding box center [576, 180] width 10 height 14
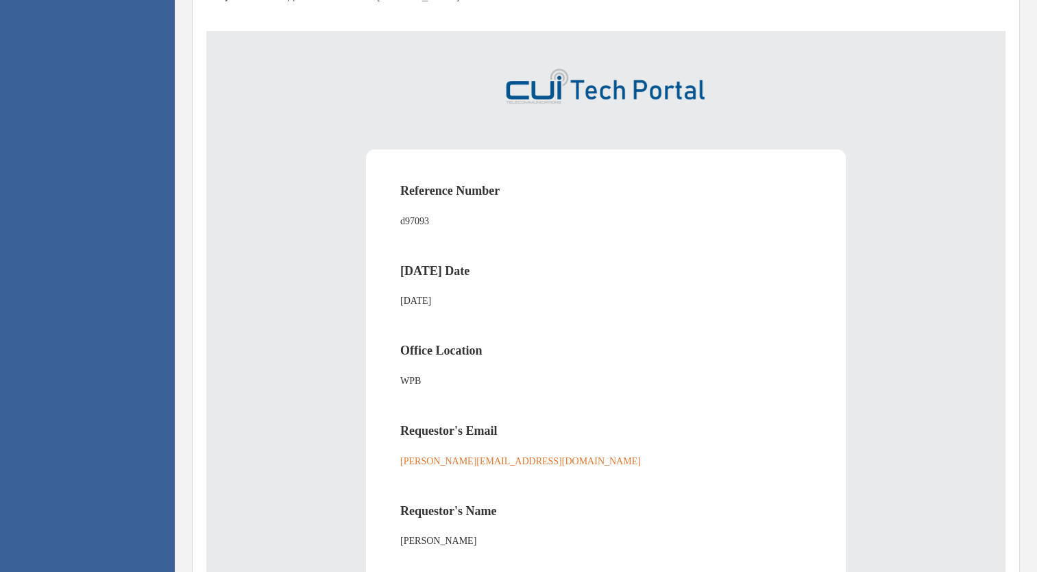
scroll to position [480, 0]
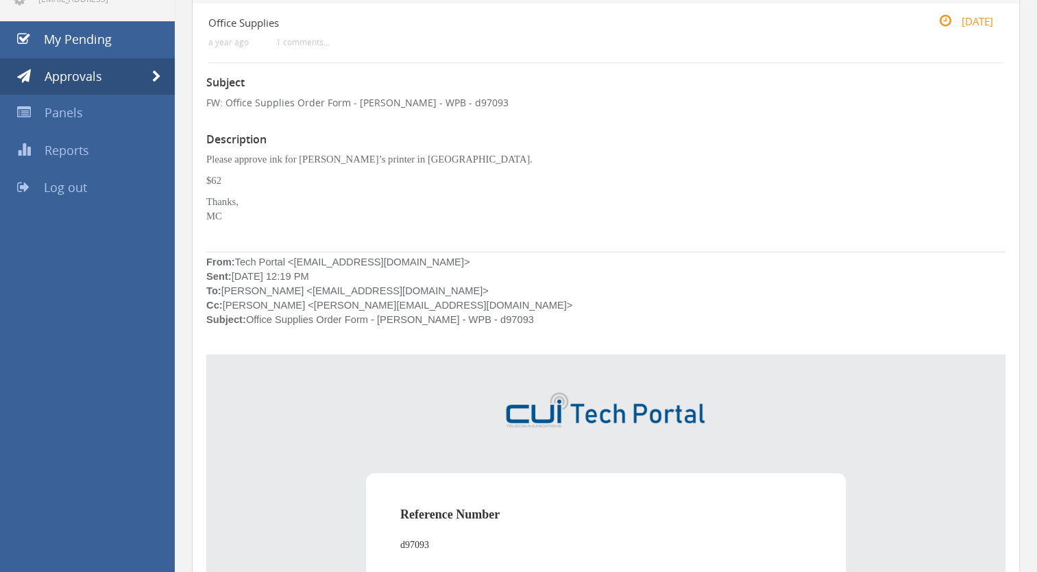
scroll to position [137, 0]
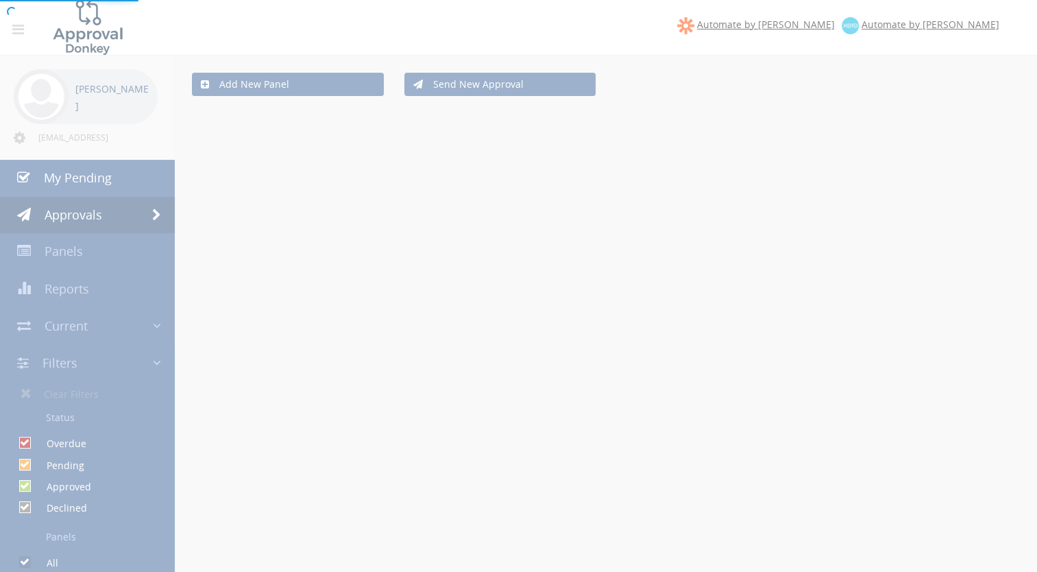
checkbox input "false"
